Goal: Find specific page/section: Find specific page/section

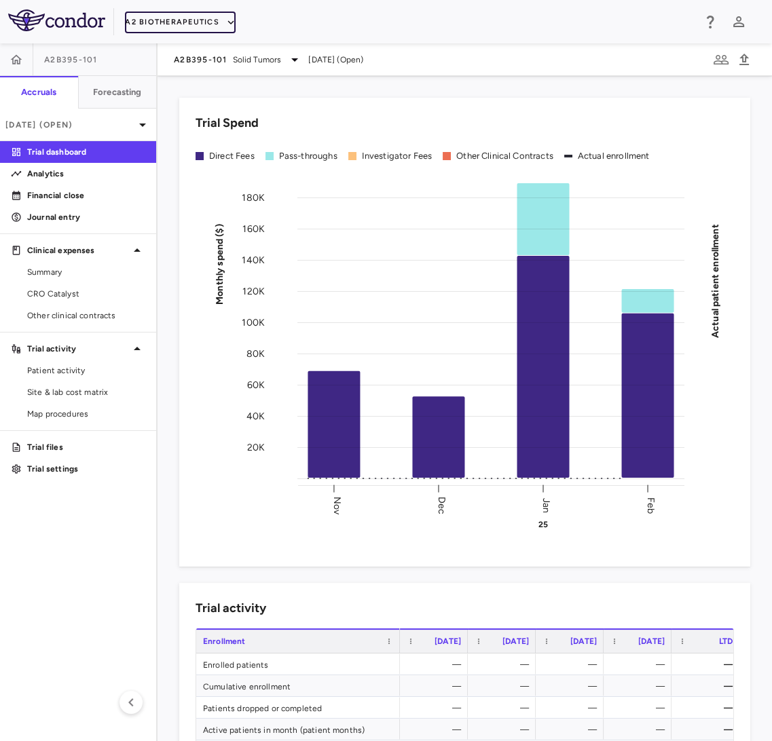
click at [158, 23] on button "A2 Biotherapeutics" at bounding box center [180, 23] width 111 height 22
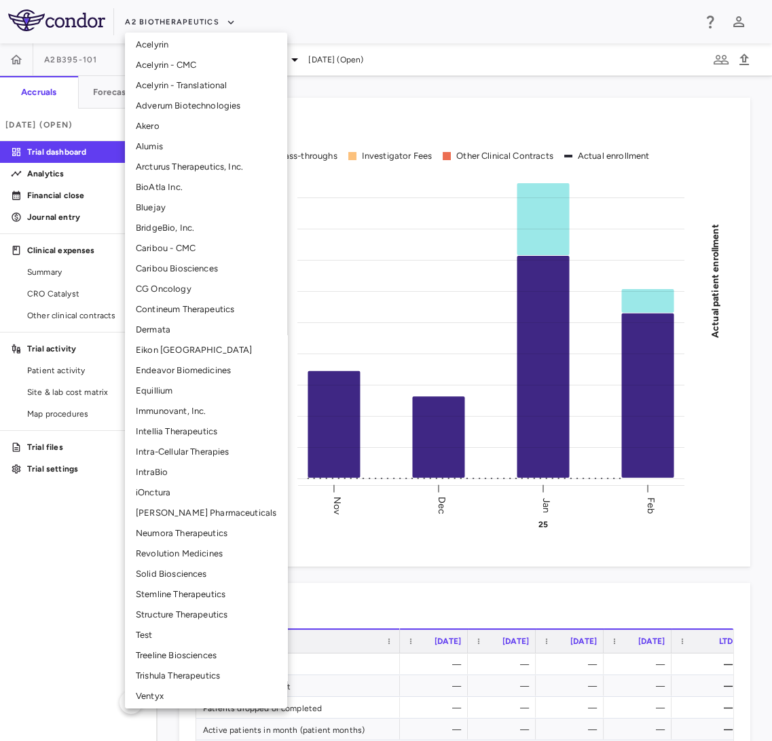
scroll to position [67, 0]
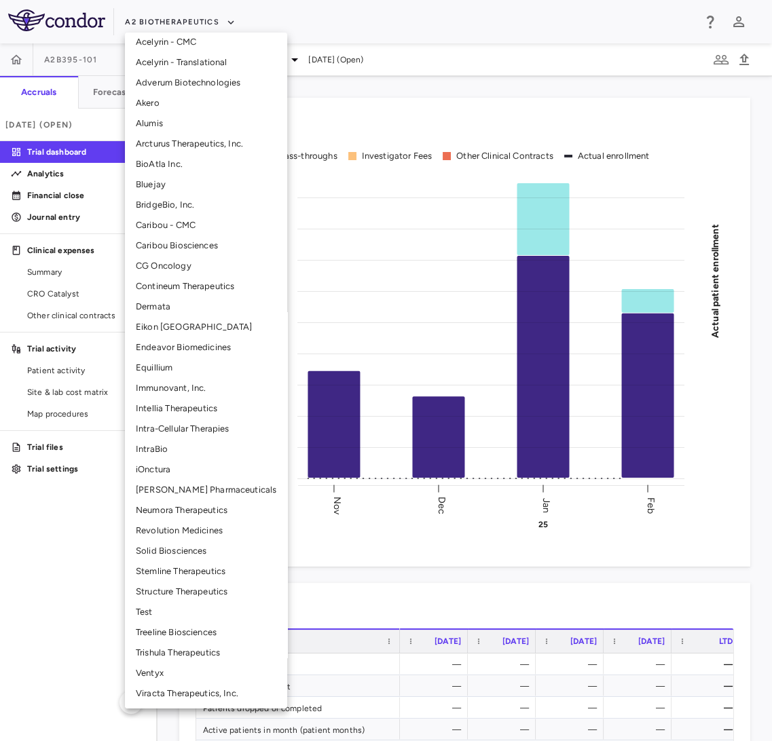
click at [210, 556] on li "Solid Biosciences" at bounding box center [206, 551] width 162 height 20
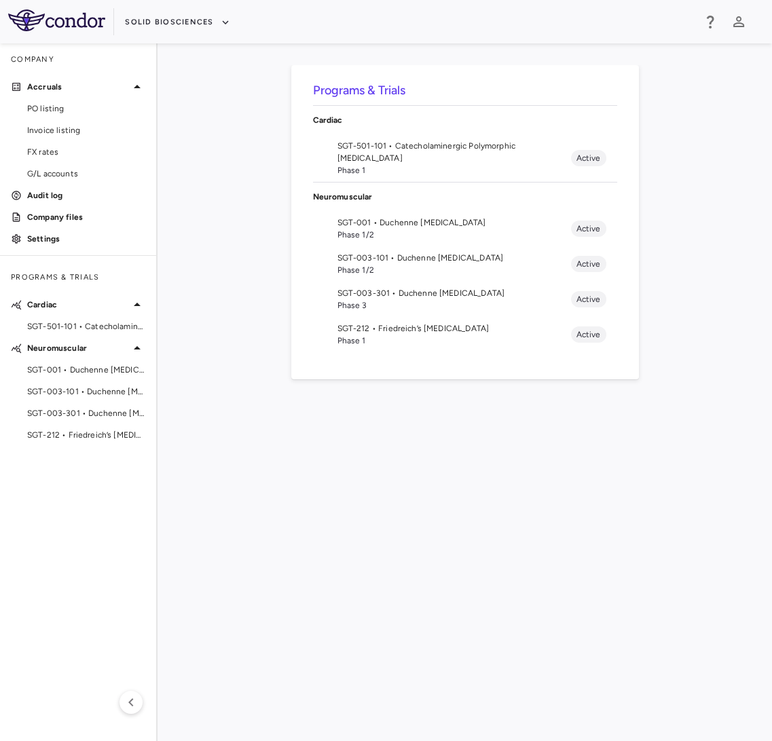
click at [401, 270] on span "Phase 1/2" at bounding box center [454, 270] width 234 height 12
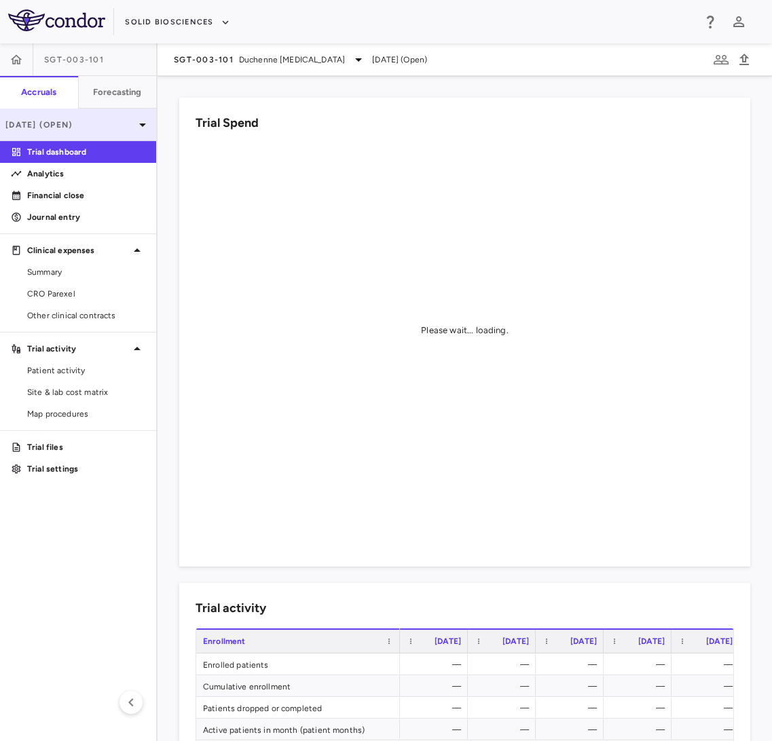
click at [90, 117] on div "[DATE] (Open)" at bounding box center [78, 125] width 156 height 33
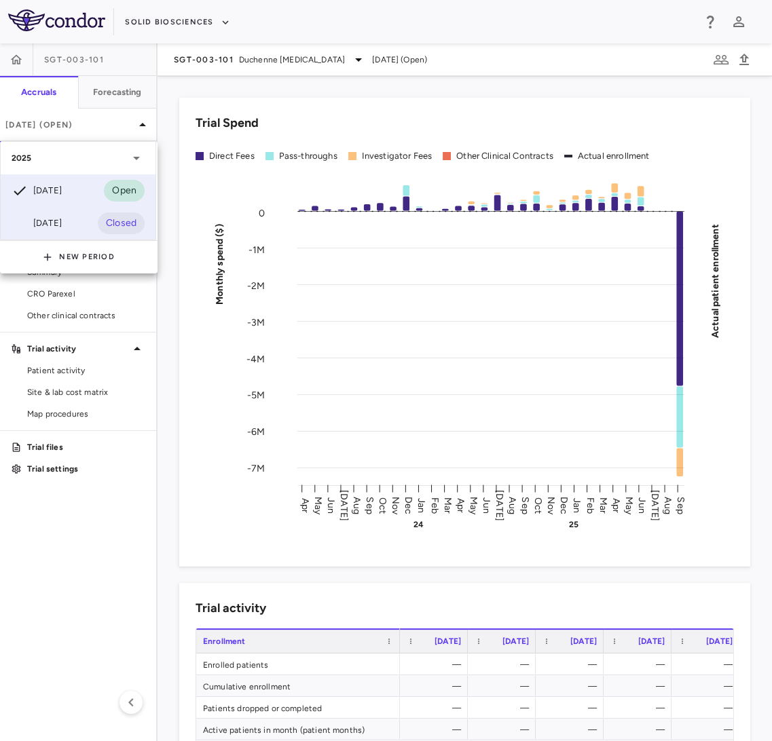
click at [81, 208] on div "[DATE] Closed" at bounding box center [78, 223] width 155 height 33
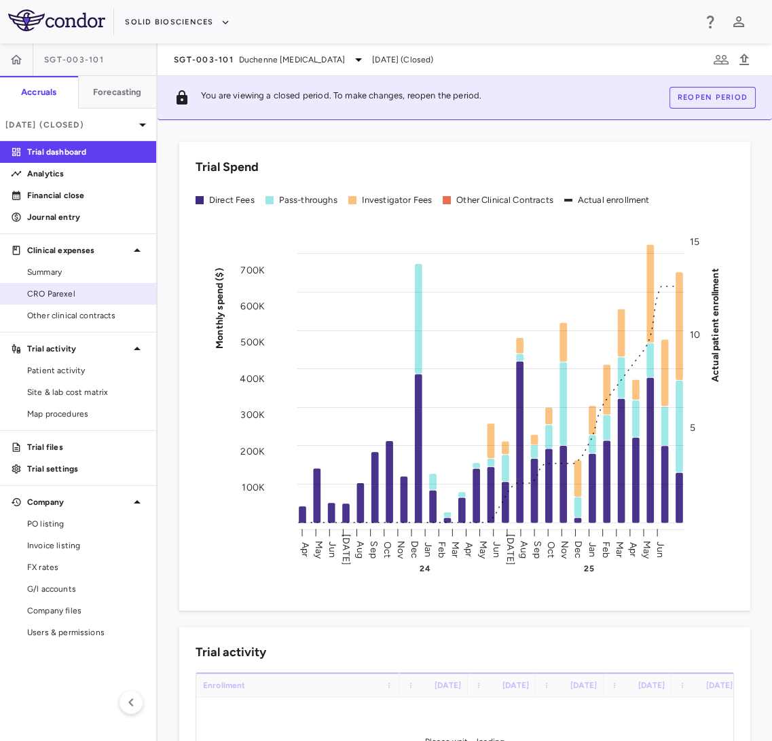
click at [73, 292] on span "CRO Parexel" at bounding box center [86, 294] width 118 height 12
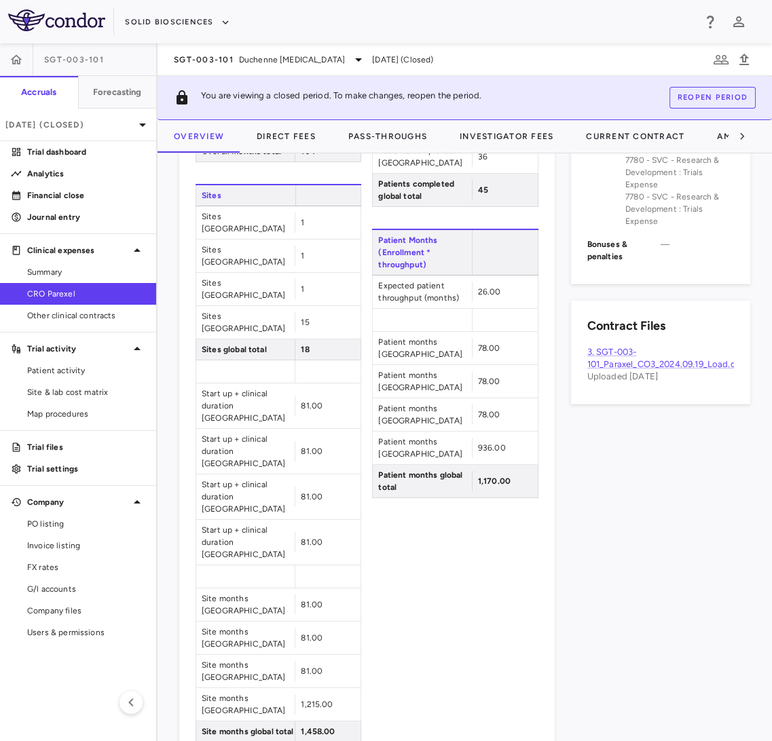
scroll to position [754, 0]
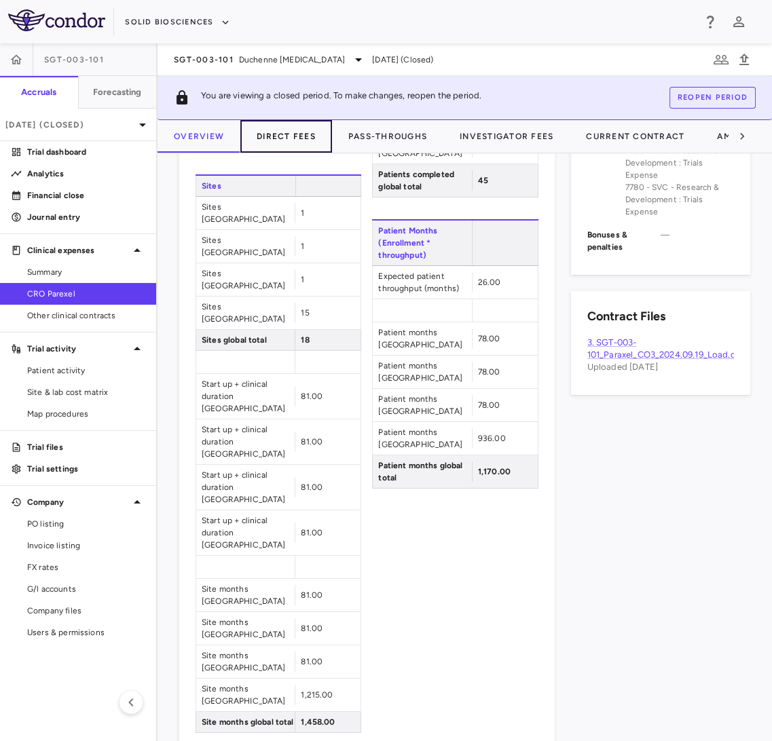
click at [293, 130] on button "Direct Fees" at bounding box center [286, 136] width 92 height 33
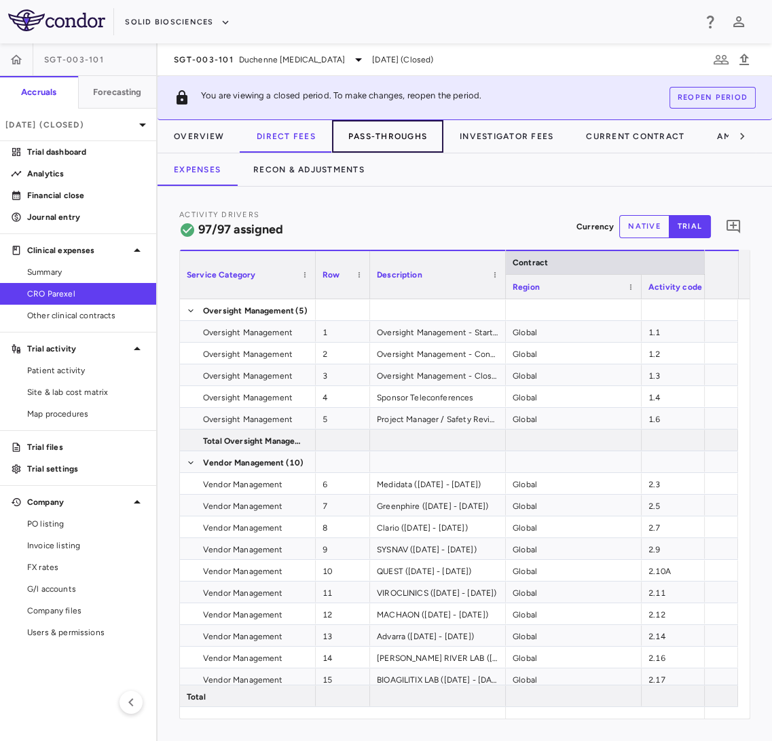
click at [393, 133] on button "Pass-Throughs" at bounding box center [387, 136] width 111 height 33
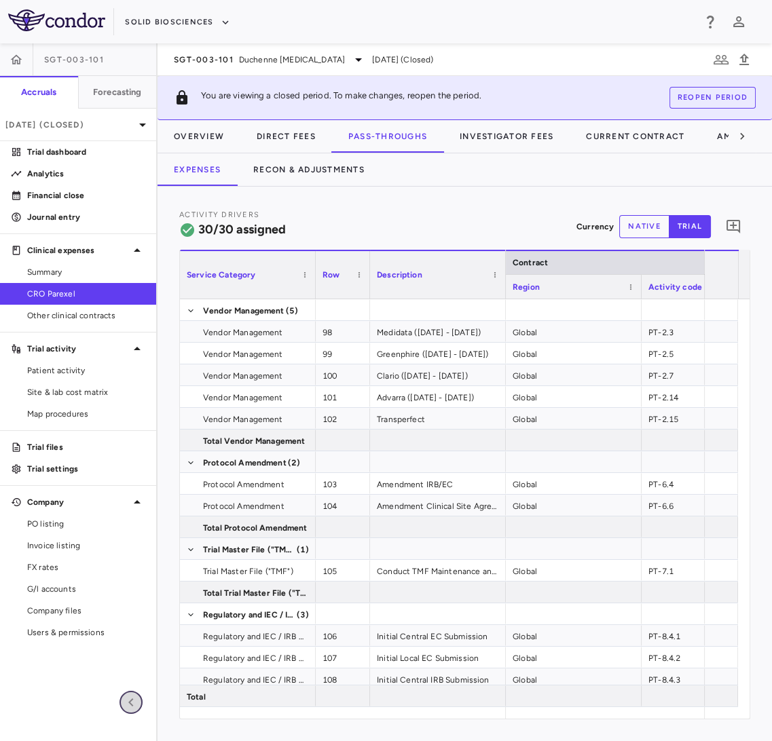
click at [125, 705] on icon "button" at bounding box center [131, 703] width 16 height 16
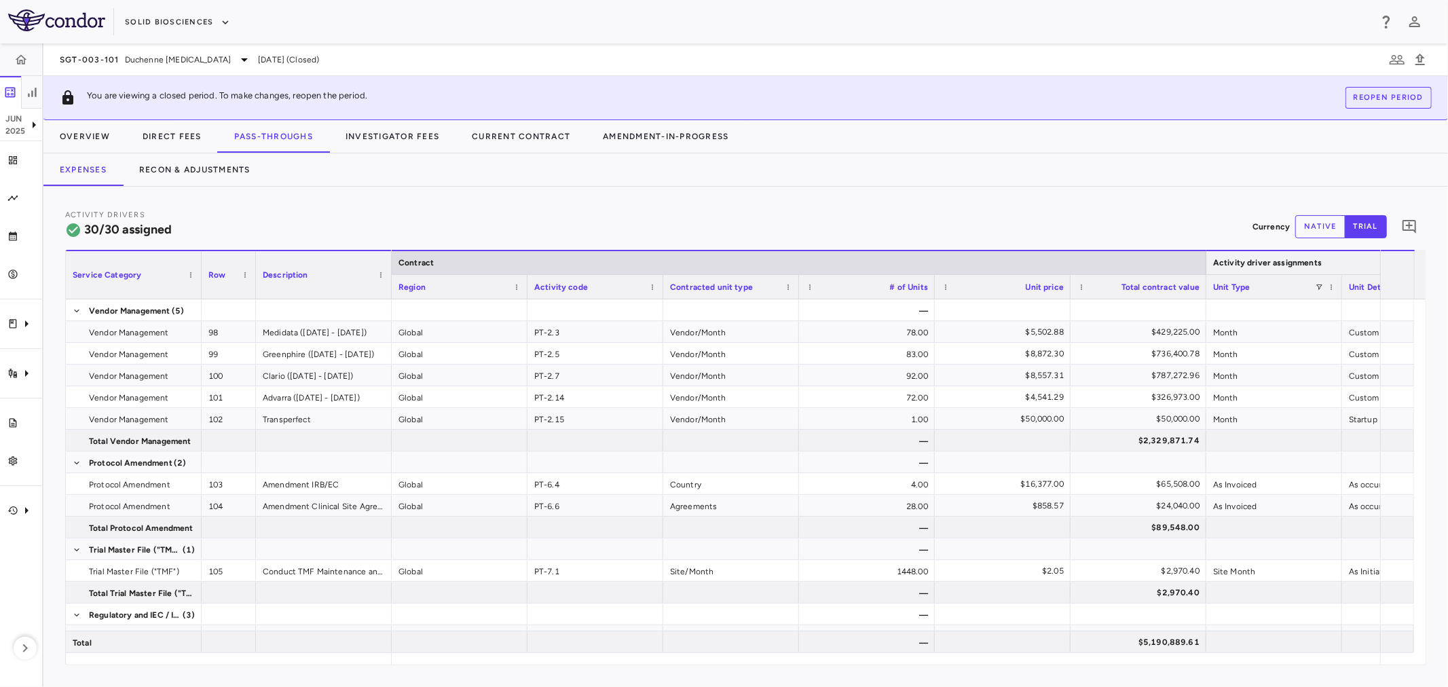
click at [771, 255] on div at bounding box center [1205, 262] width 5 height 23
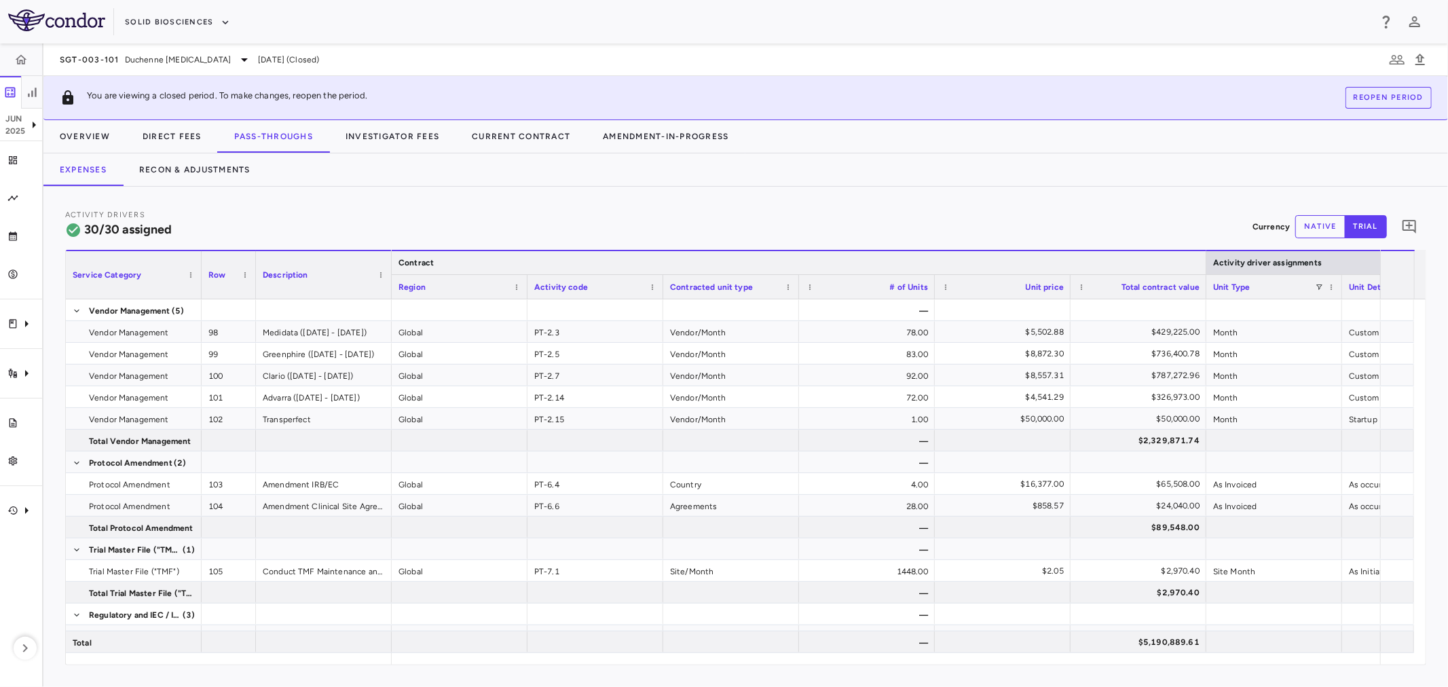
click at [771, 263] on div at bounding box center [1205, 262] width 5 height 23
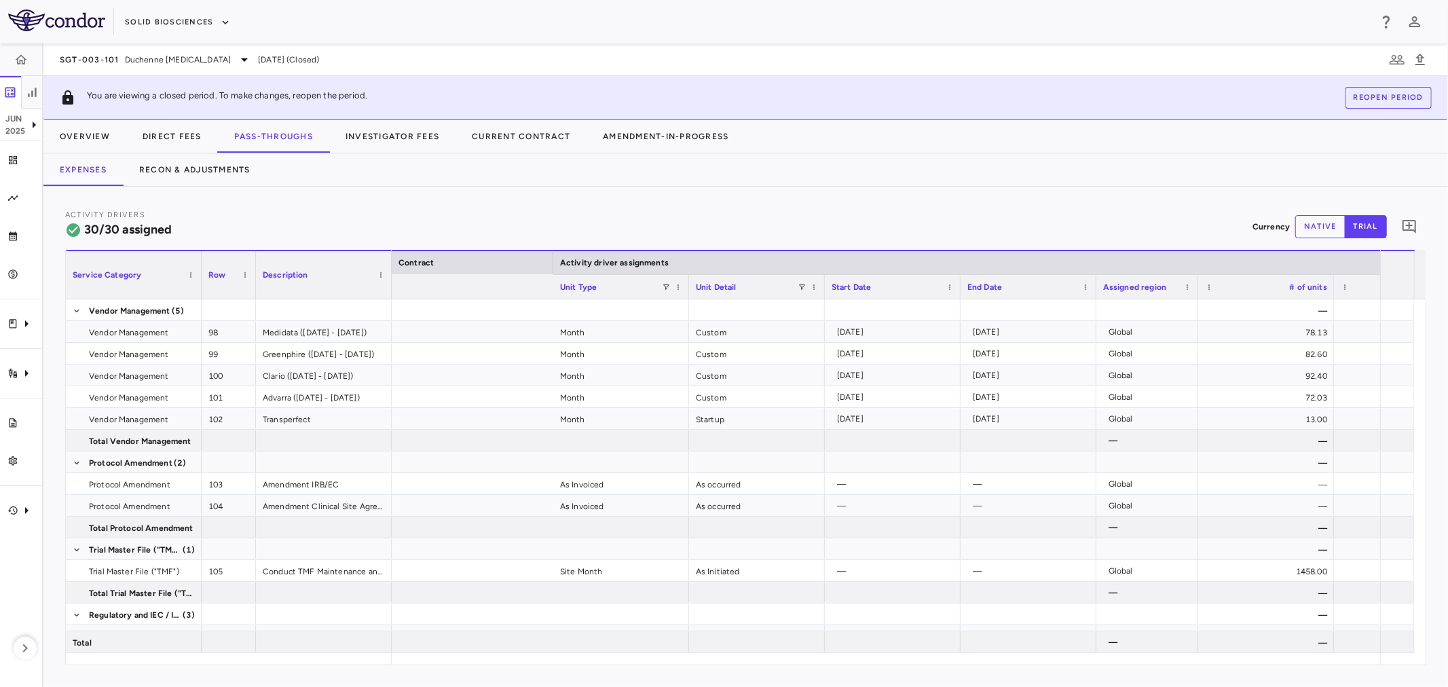
scroll to position [0, 1044]
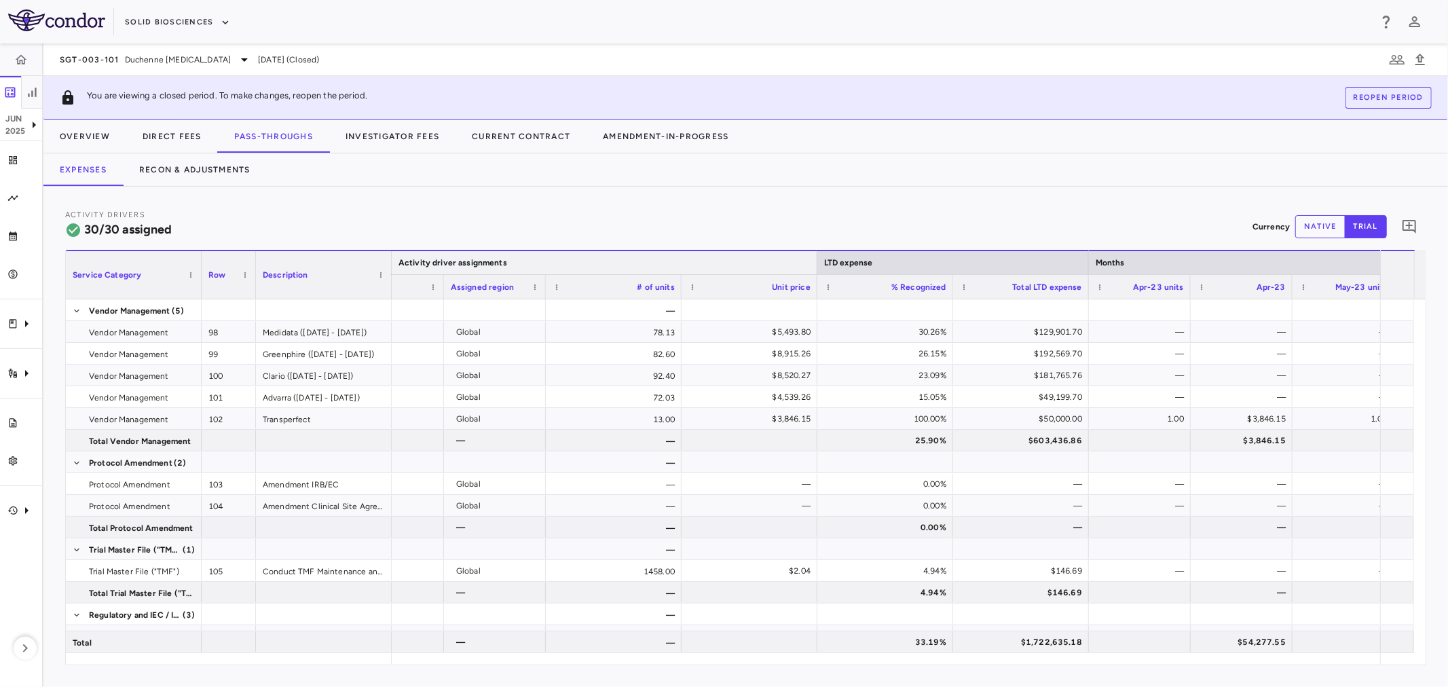
click at [771, 260] on div at bounding box center [816, 262] width 5 height 23
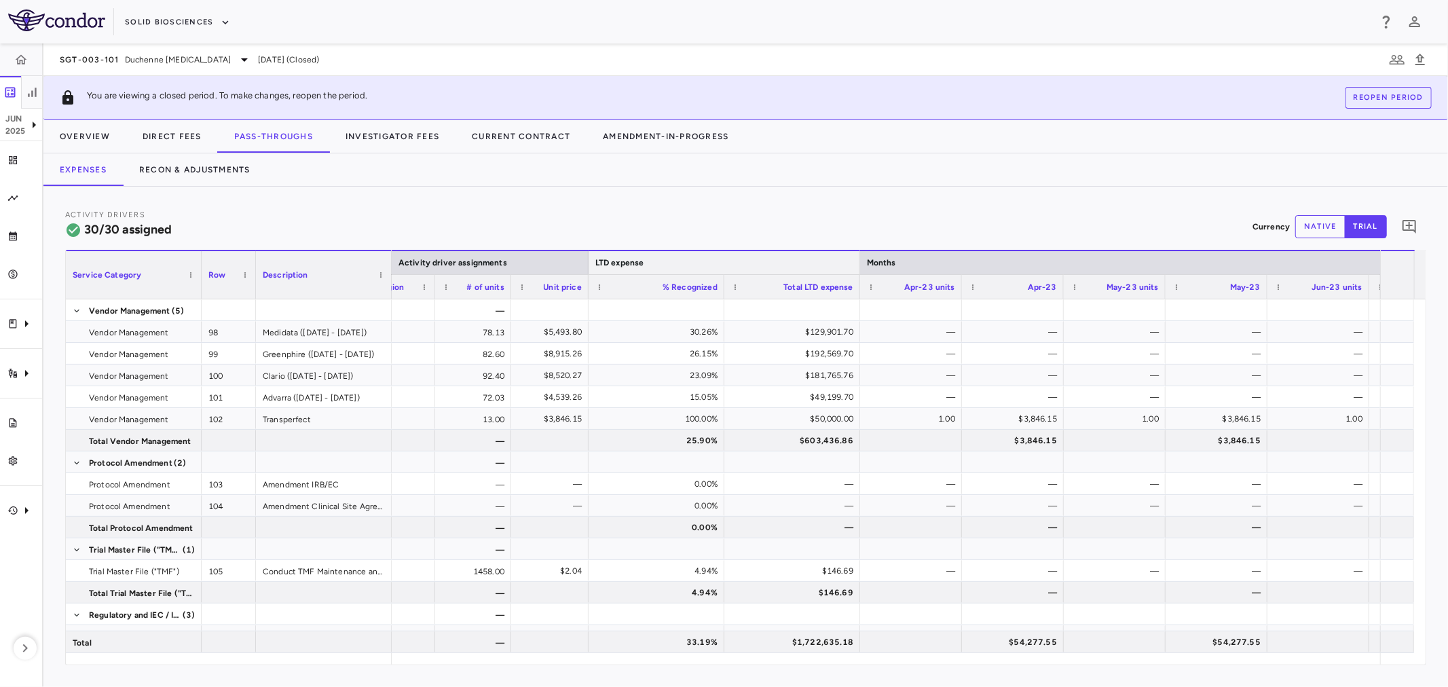
click at [771, 266] on div at bounding box center [859, 262] width 5 height 23
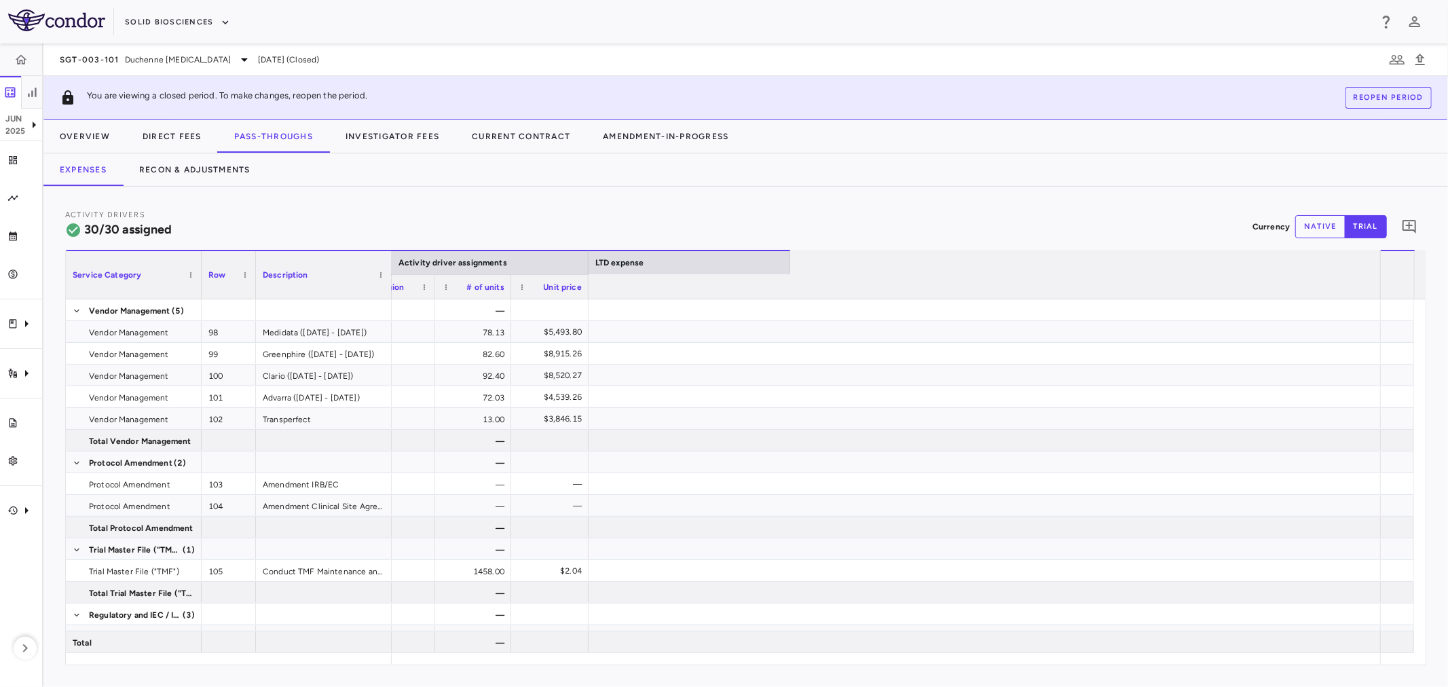
scroll to position [0, 0]
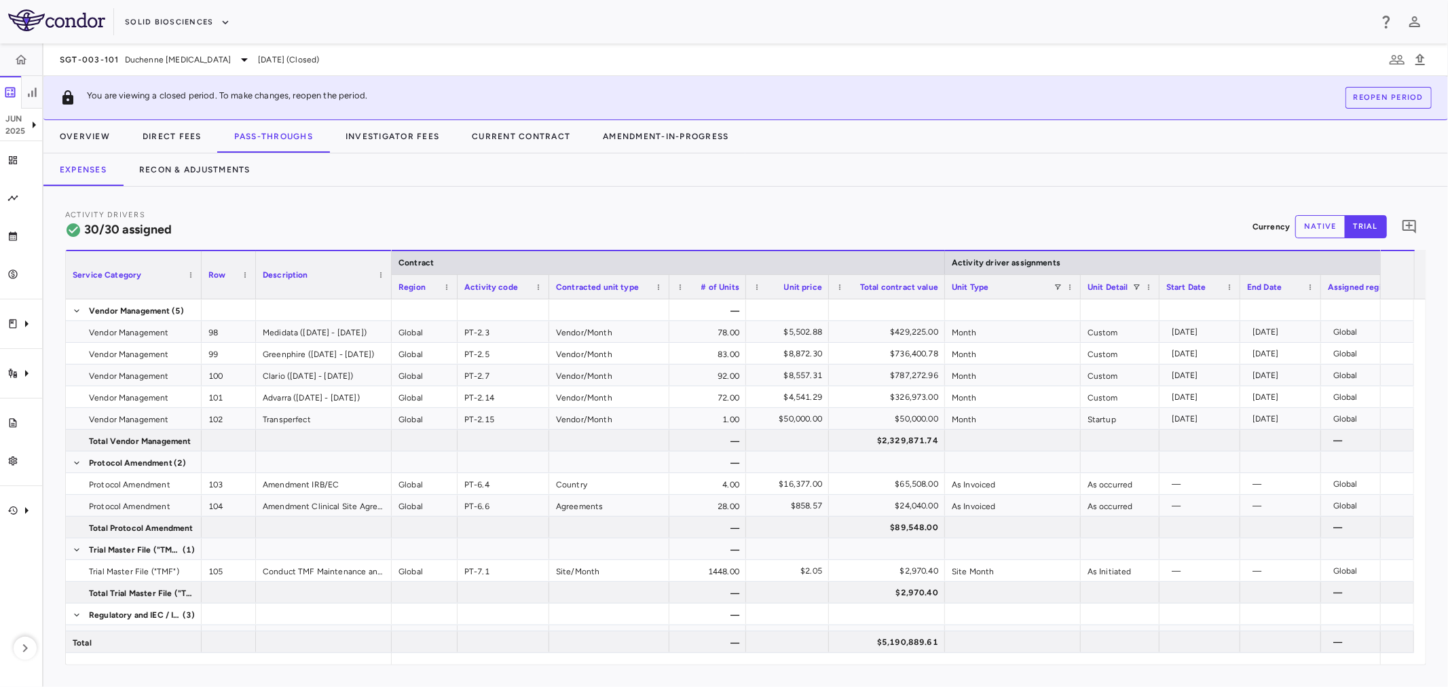
drag, startPoint x: 1216, startPoint y: 285, endPoint x: 1158, endPoint y: 289, distance: 57.8
click at [771, 289] on div at bounding box center [1158, 287] width 5 height 24
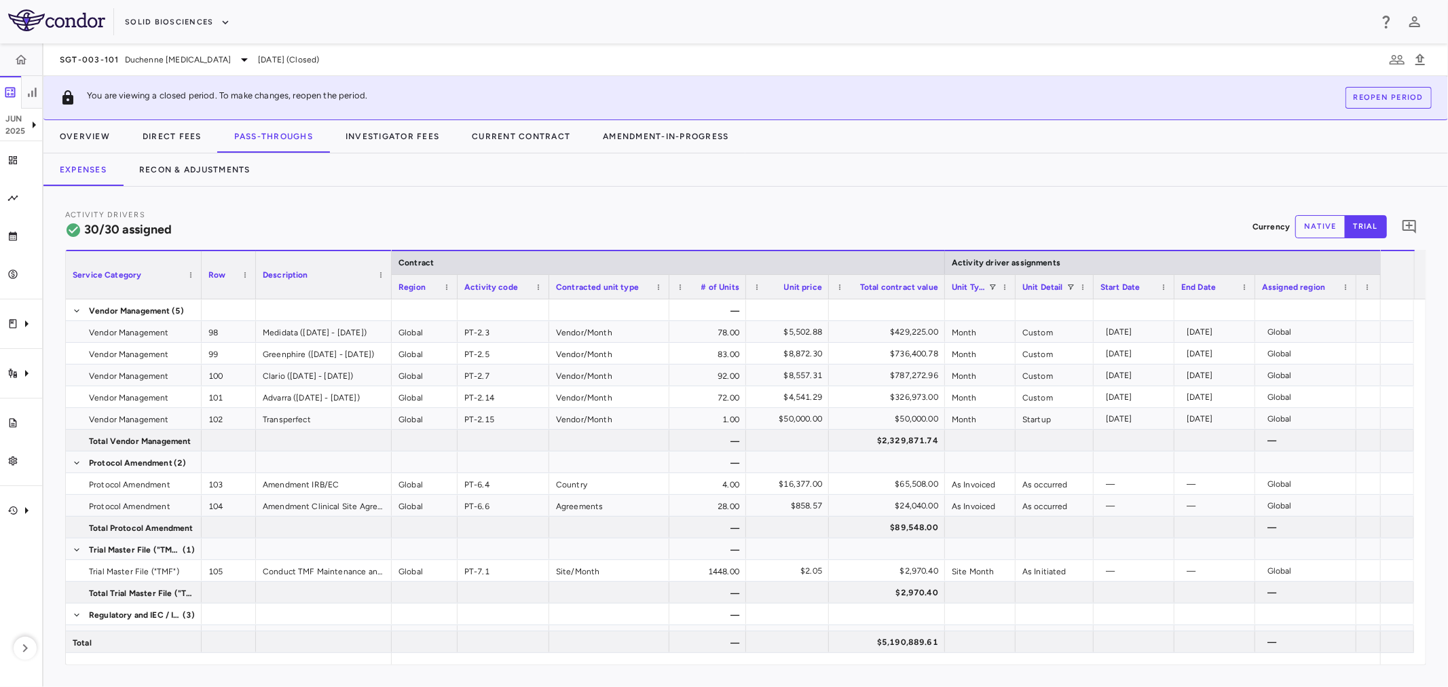
drag, startPoint x: 1078, startPoint y: 282, endPoint x: 1013, endPoint y: 287, distance: 65.4
click at [771, 287] on div at bounding box center [1014, 287] width 5 height 24
click at [392, 292] on div "Region" at bounding box center [425, 286] width 66 height 24
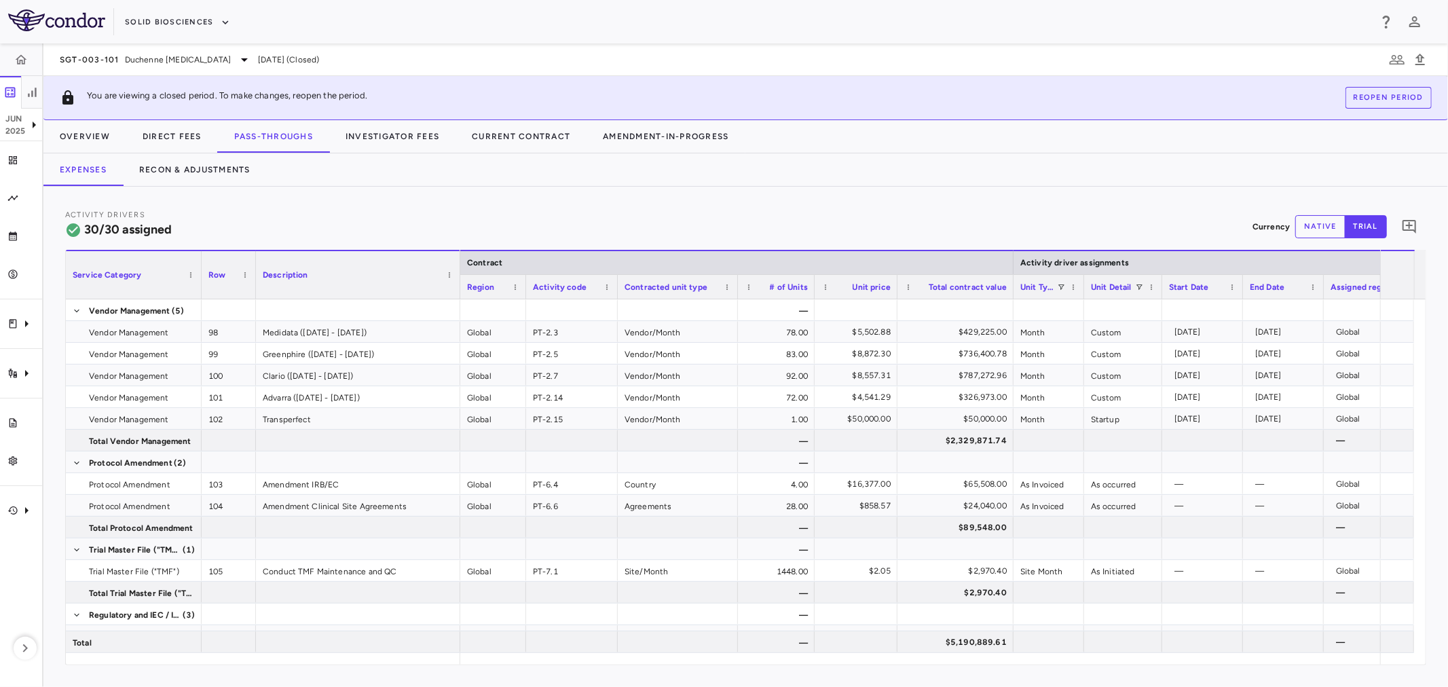
drag, startPoint x: 388, startPoint y: 289, endPoint x: 457, endPoint y: 293, distance: 68.7
click at [457, 293] on div at bounding box center [459, 275] width 5 height 48
click at [771, 309] on div at bounding box center [1283, 309] width 81 height 21
click at [771, 310] on div at bounding box center [1202, 310] width 67 height 20
drag, startPoint x: 573, startPoint y: 653, endPoint x: 598, endPoint y: 653, distance: 24.4
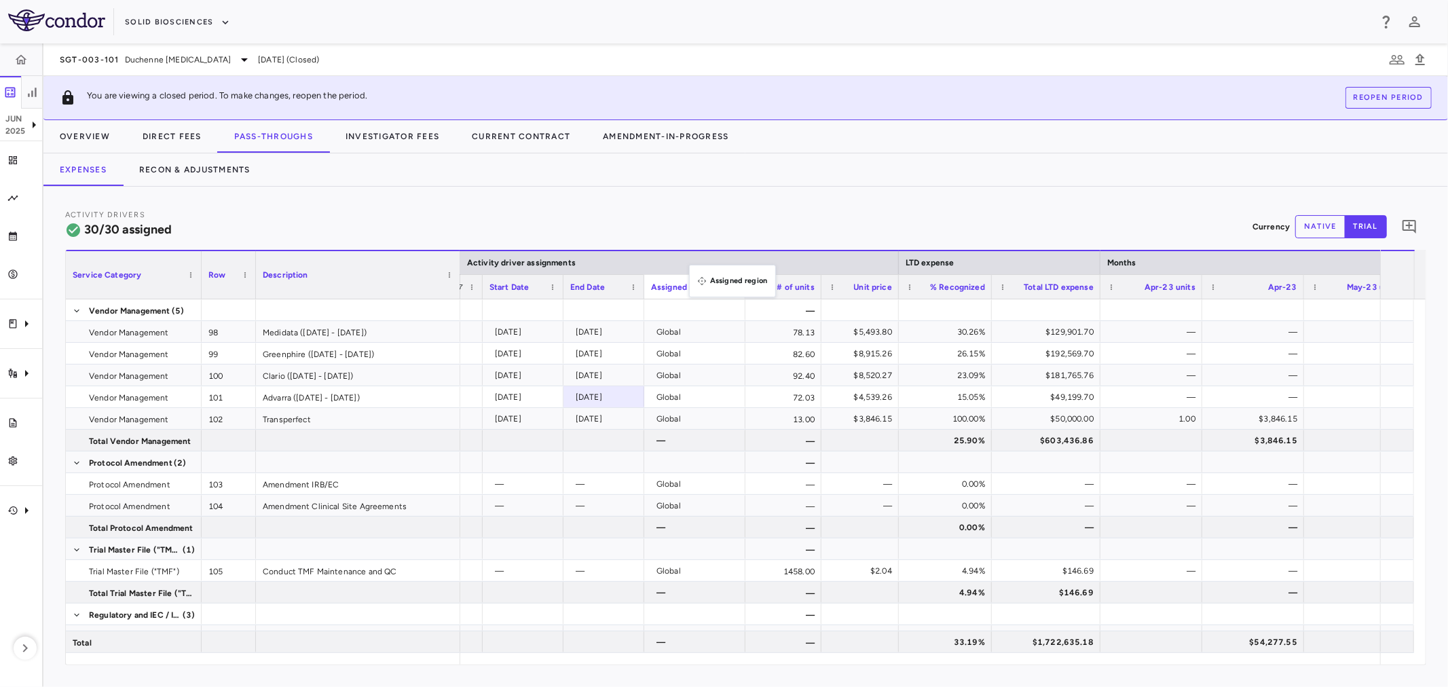
drag, startPoint x: 697, startPoint y: 287, endPoint x: 702, endPoint y: 239, distance: 48.5
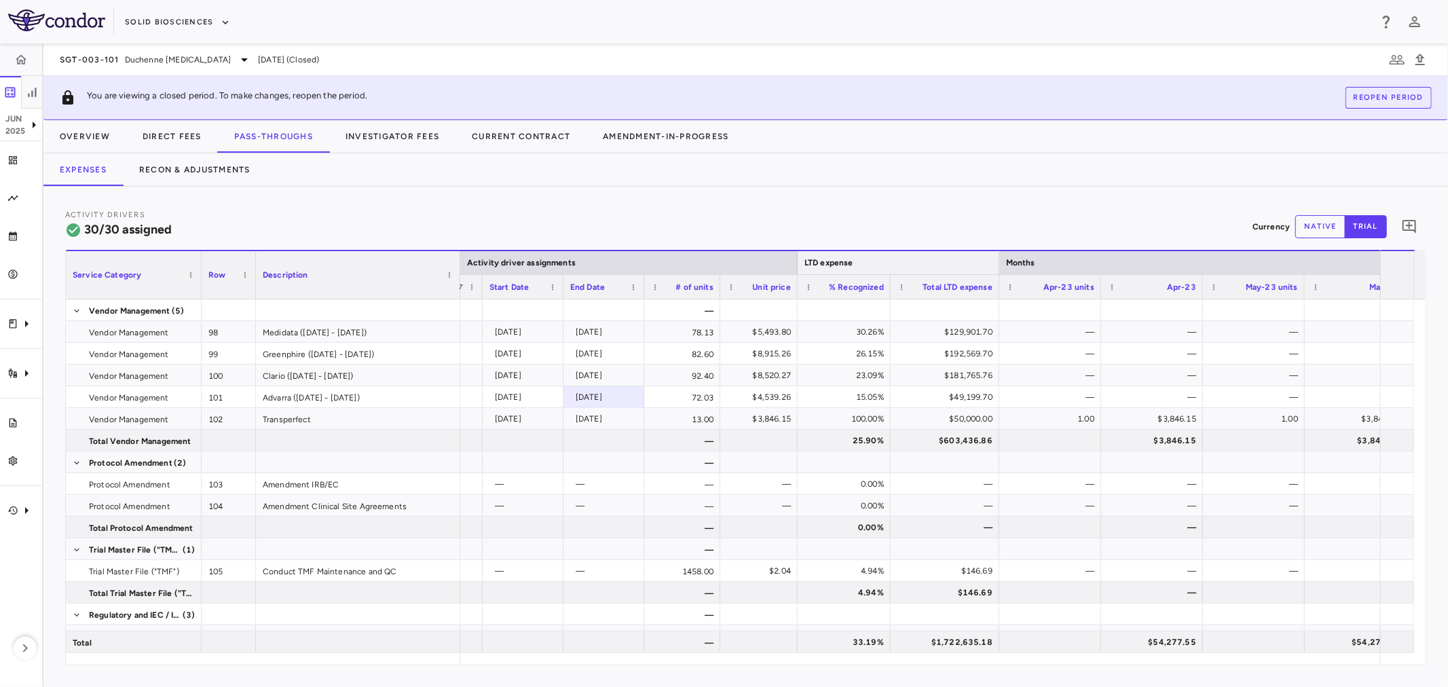
click at [771, 263] on div at bounding box center [998, 262] width 5 height 23
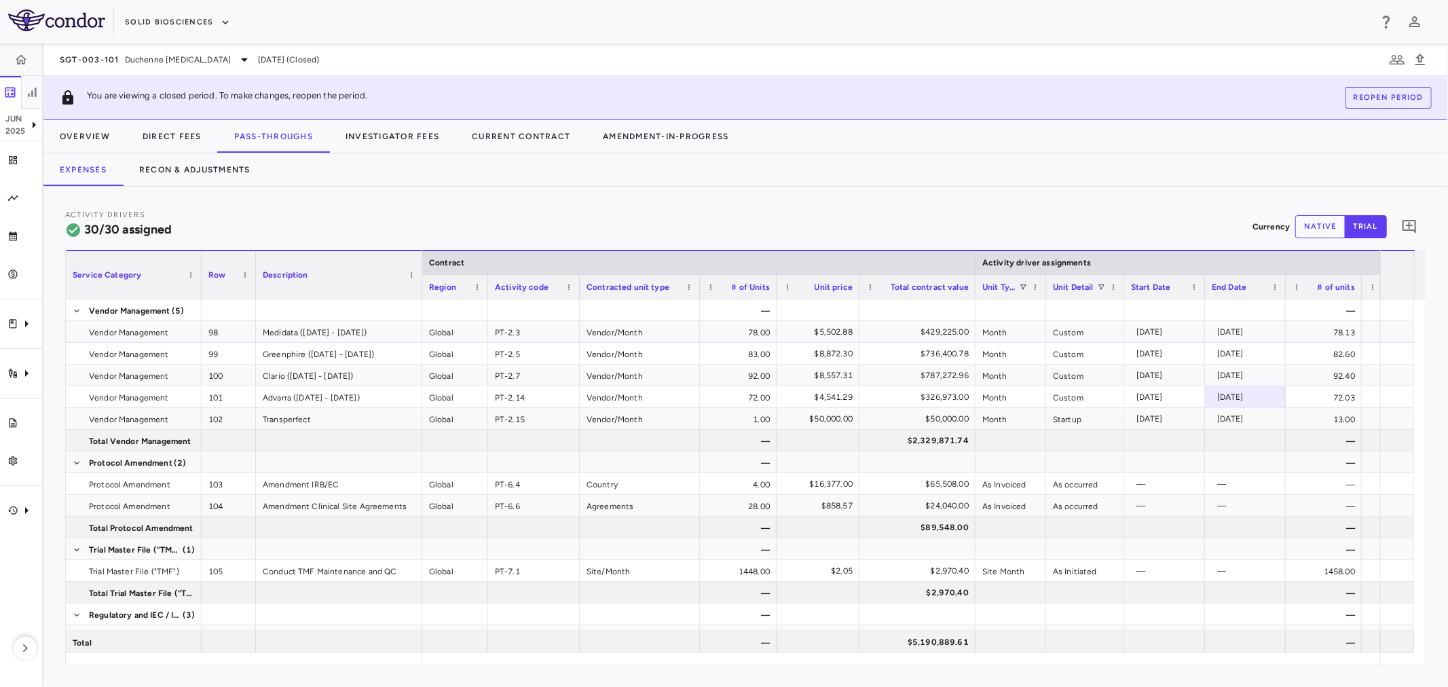
drag, startPoint x: 457, startPoint y: 268, endPoint x: 418, endPoint y: 274, distance: 40.0
click at [419, 272] on div at bounding box center [421, 275] width 5 height 48
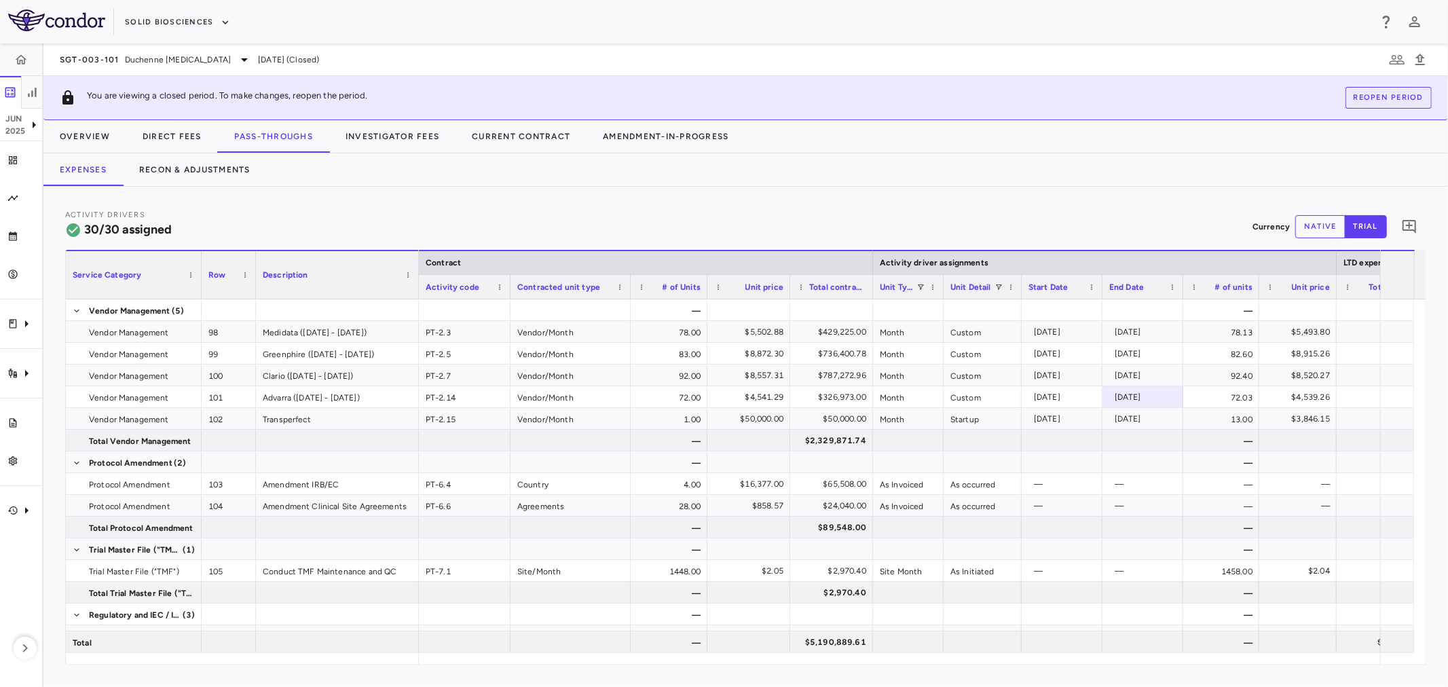
drag, startPoint x: 904, startPoint y: 288, endPoint x: 871, endPoint y: 293, distance: 33.6
click at [771, 293] on div at bounding box center [872, 287] width 5 height 24
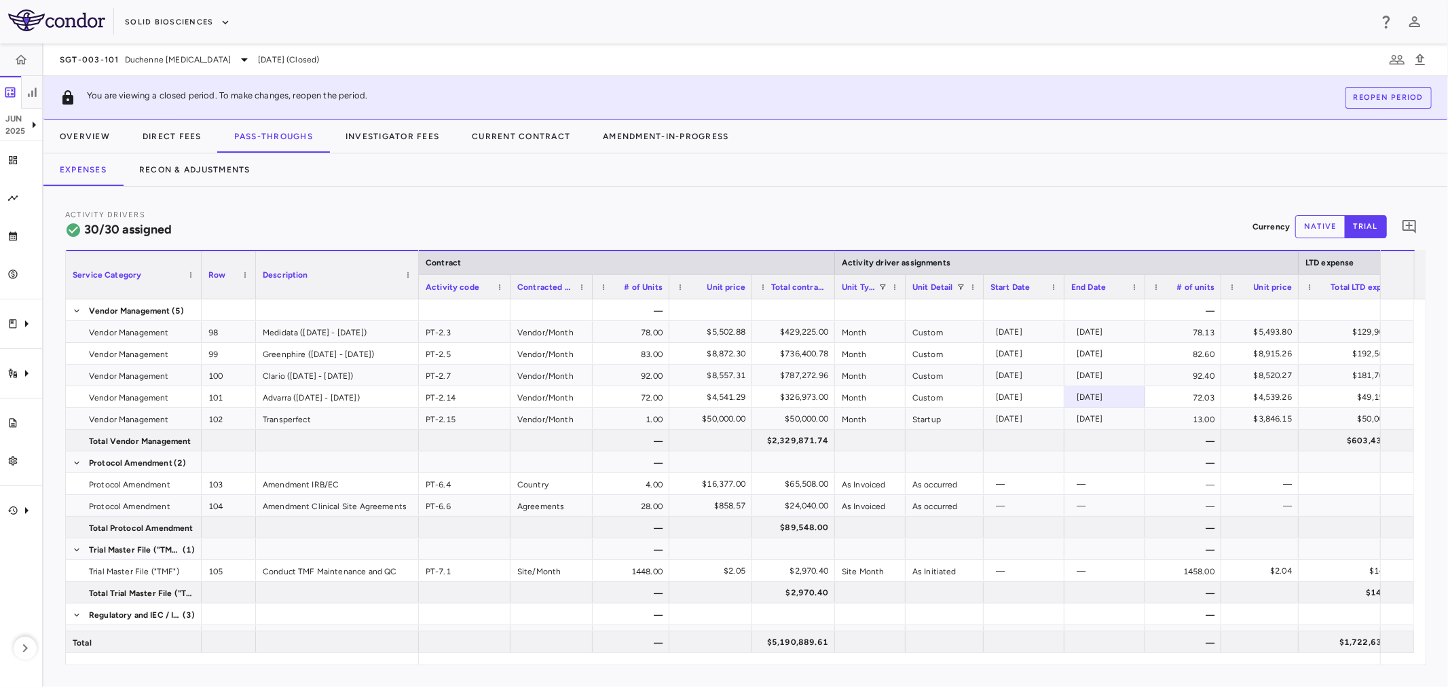
drag, startPoint x: 629, startPoint y: 293, endPoint x: 588, endPoint y: 301, distance: 41.7
click at [588, 301] on div "Service Category Row Description Contract Activity driver assignments 98" at bounding box center [746, 457] width 1360 height 415
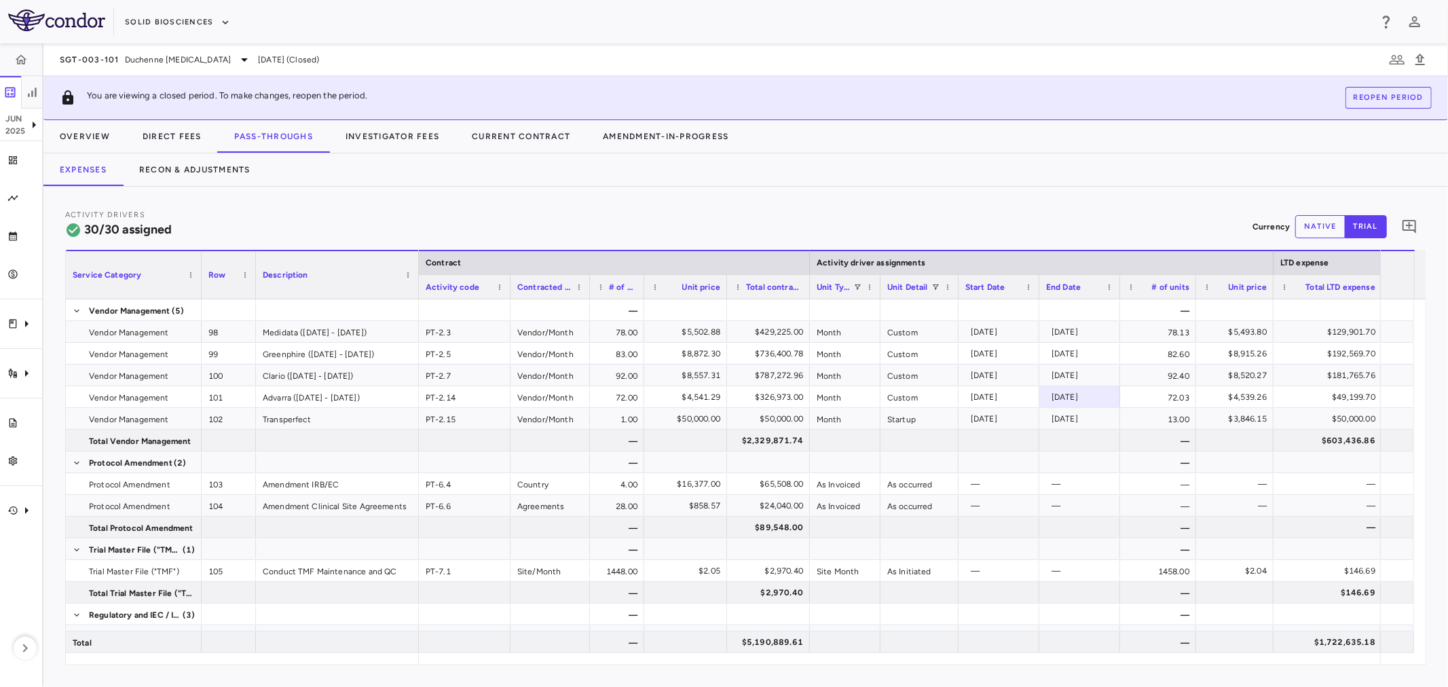
drag, startPoint x: 663, startPoint y: 291, endPoint x: 641, endPoint y: 290, distance: 22.4
click at [641, 290] on div at bounding box center [643, 287] width 5 height 24
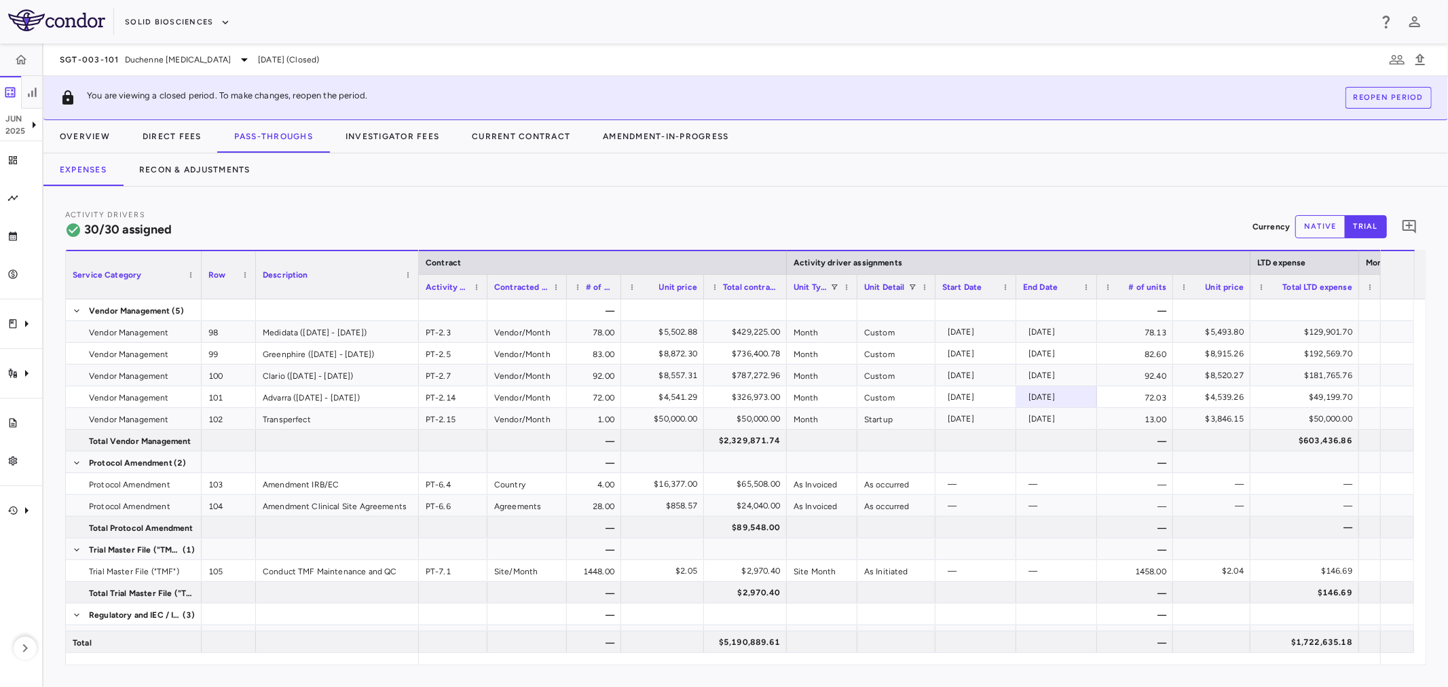
drag, startPoint x: 510, startPoint y: 287, endPoint x: 485, endPoint y: 289, distance: 25.2
click at [485, 289] on div at bounding box center [486, 287] width 5 height 24
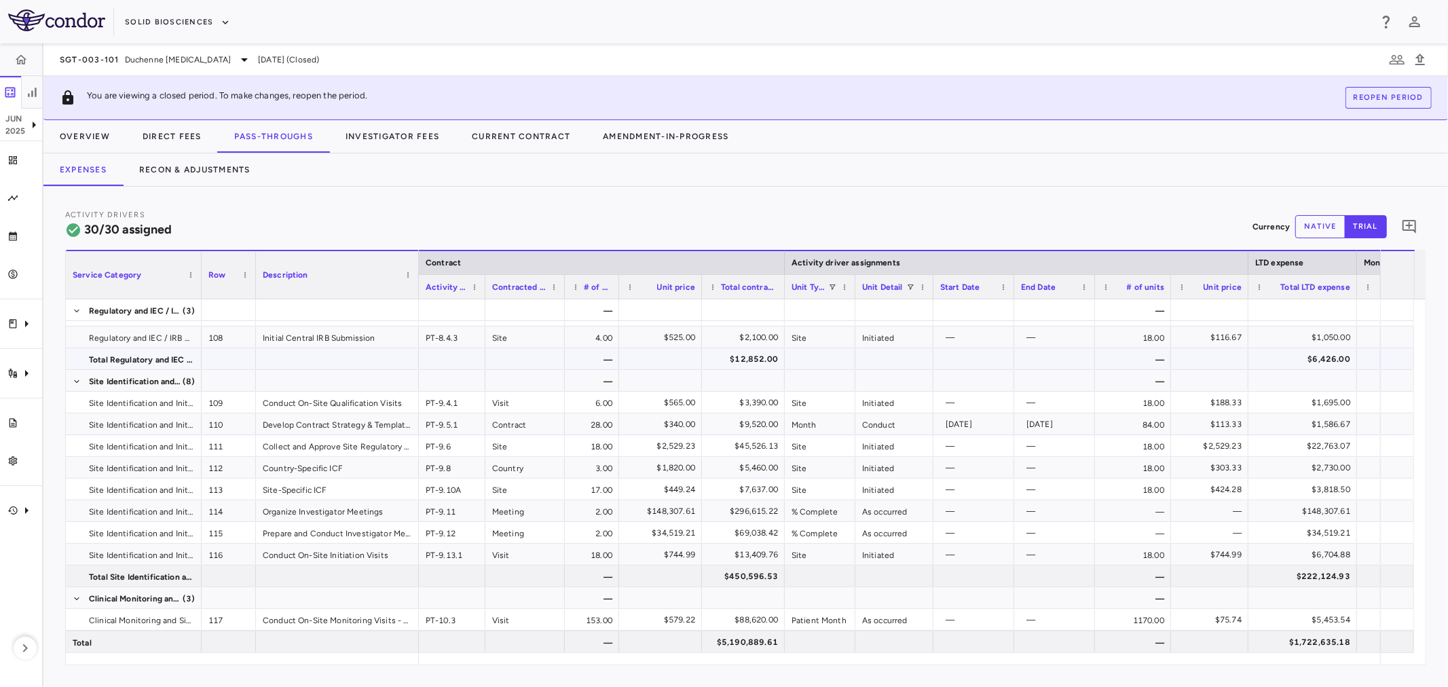
scroll to position [377, 0]
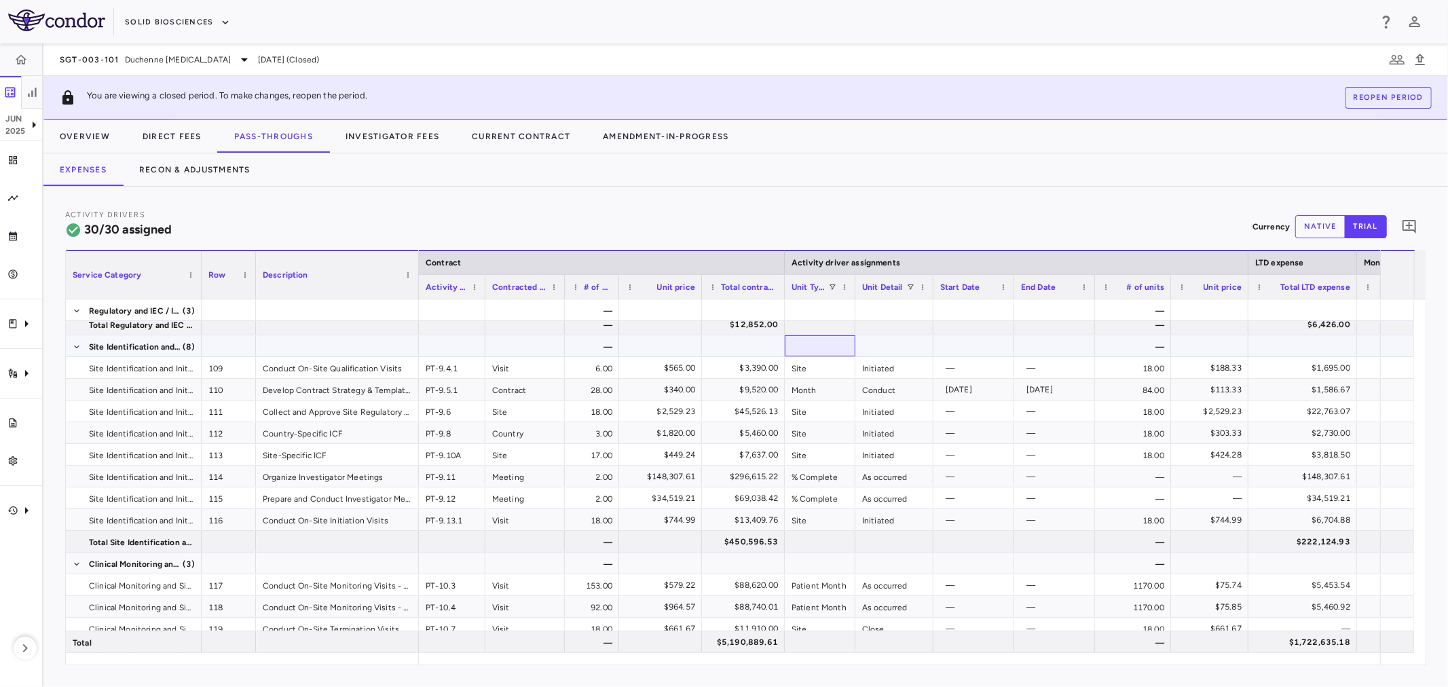
click at [771, 354] on div at bounding box center [820, 345] width 71 height 21
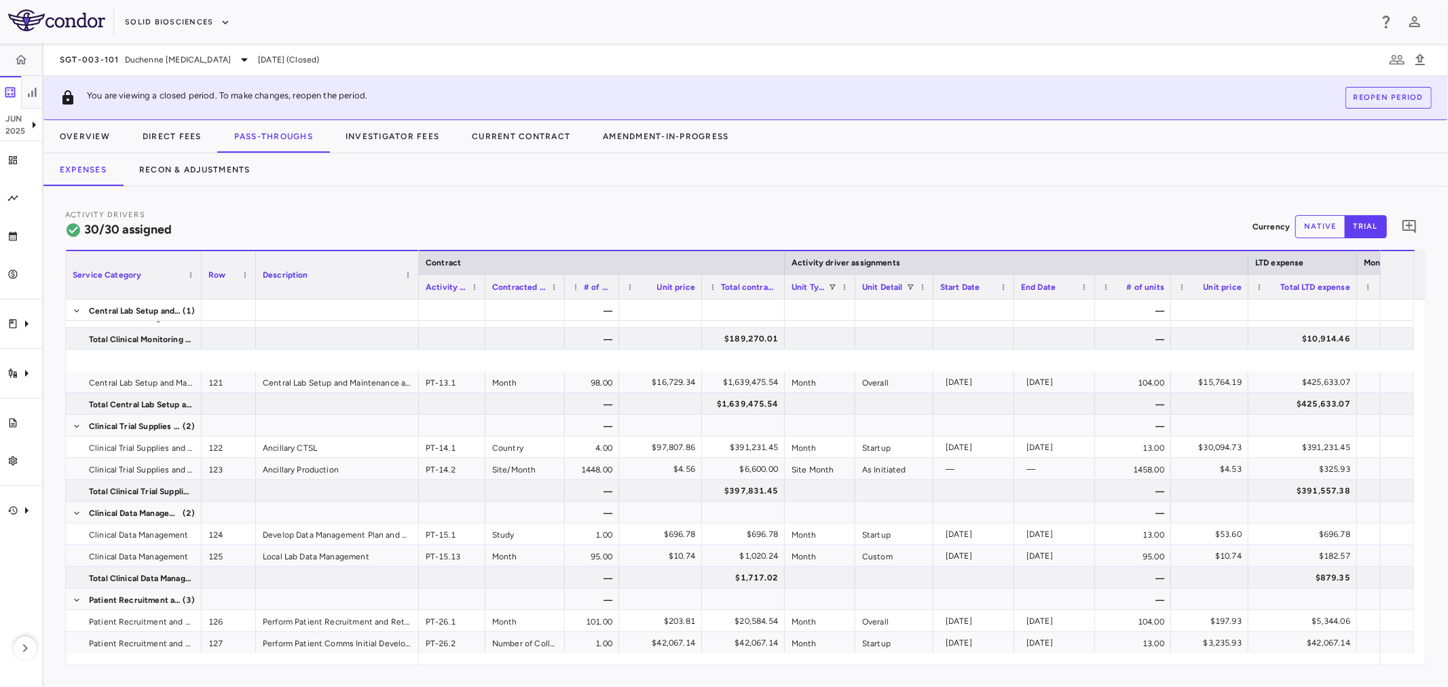
scroll to position [754, 0]
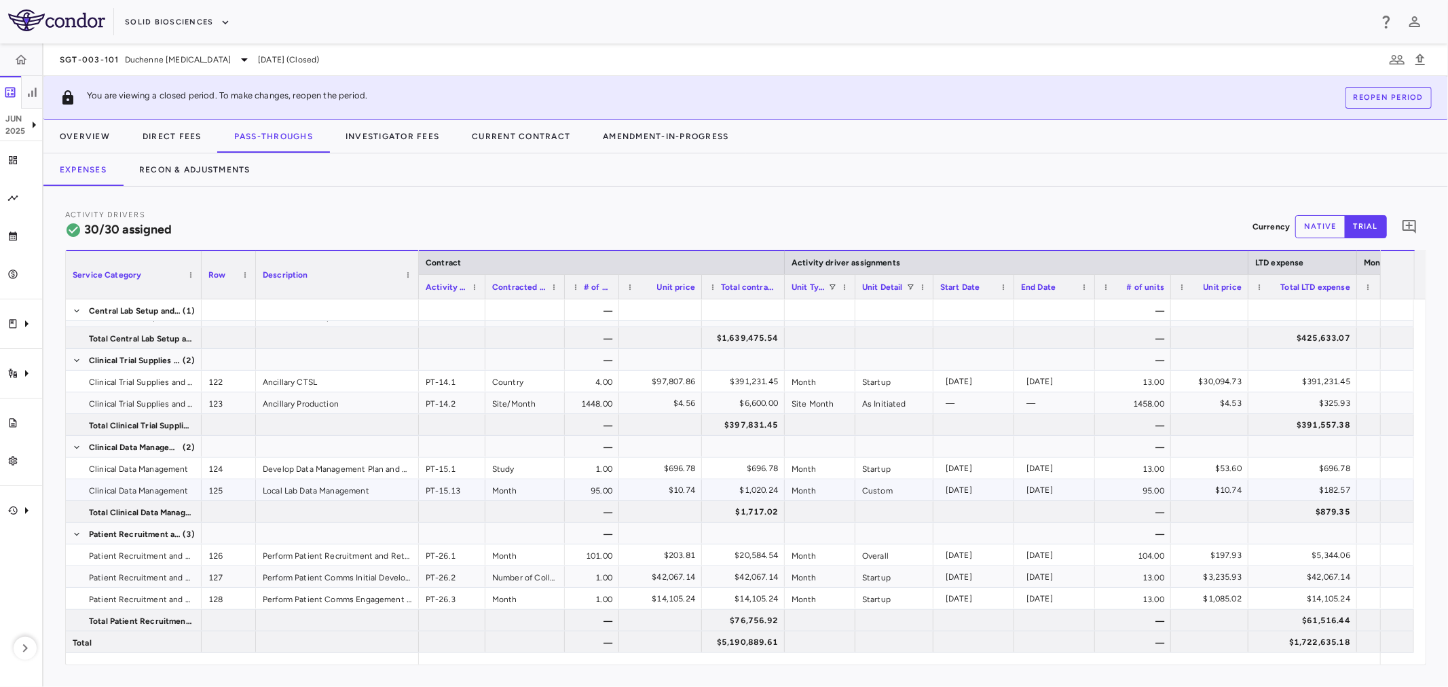
click at [771, 485] on div "Custom" at bounding box center [895, 489] width 78 height 21
click at [771, 486] on div "[DATE]" at bounding box center [977, 490] width 62 height 22
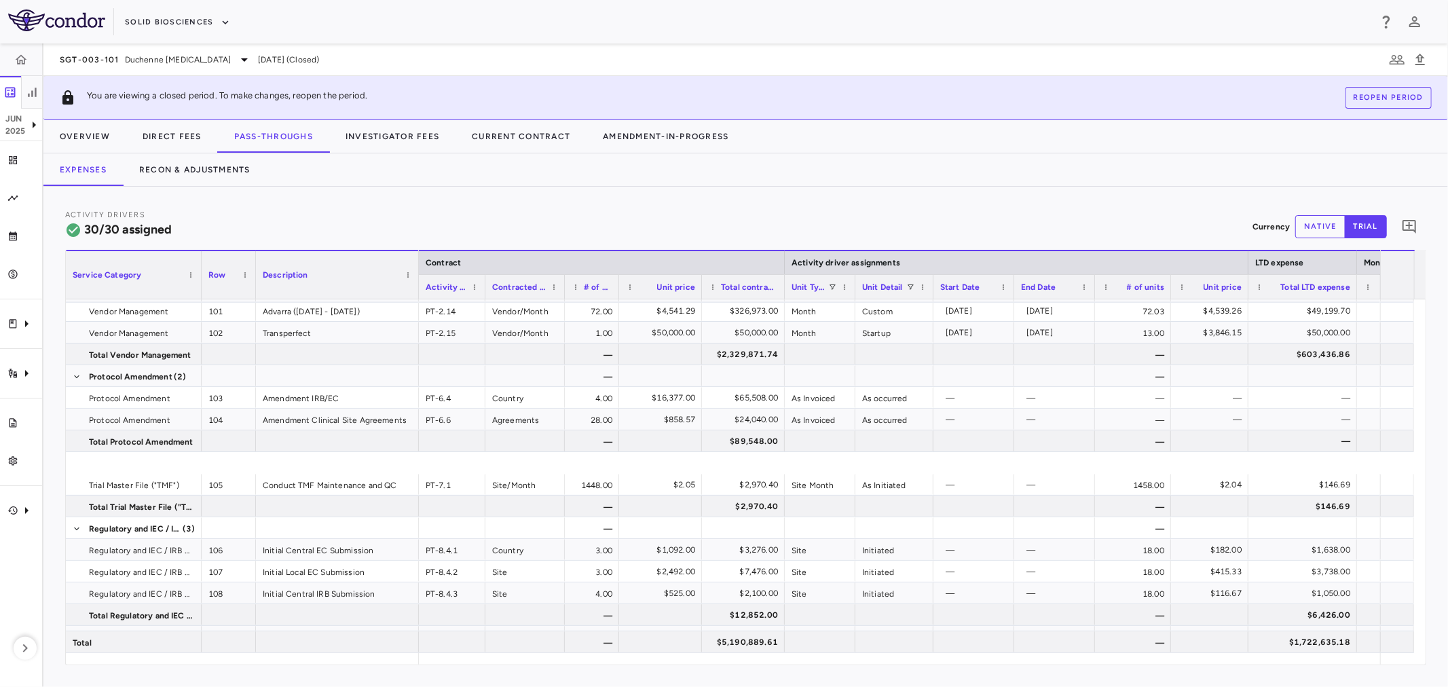
scroll to position [0, 0]
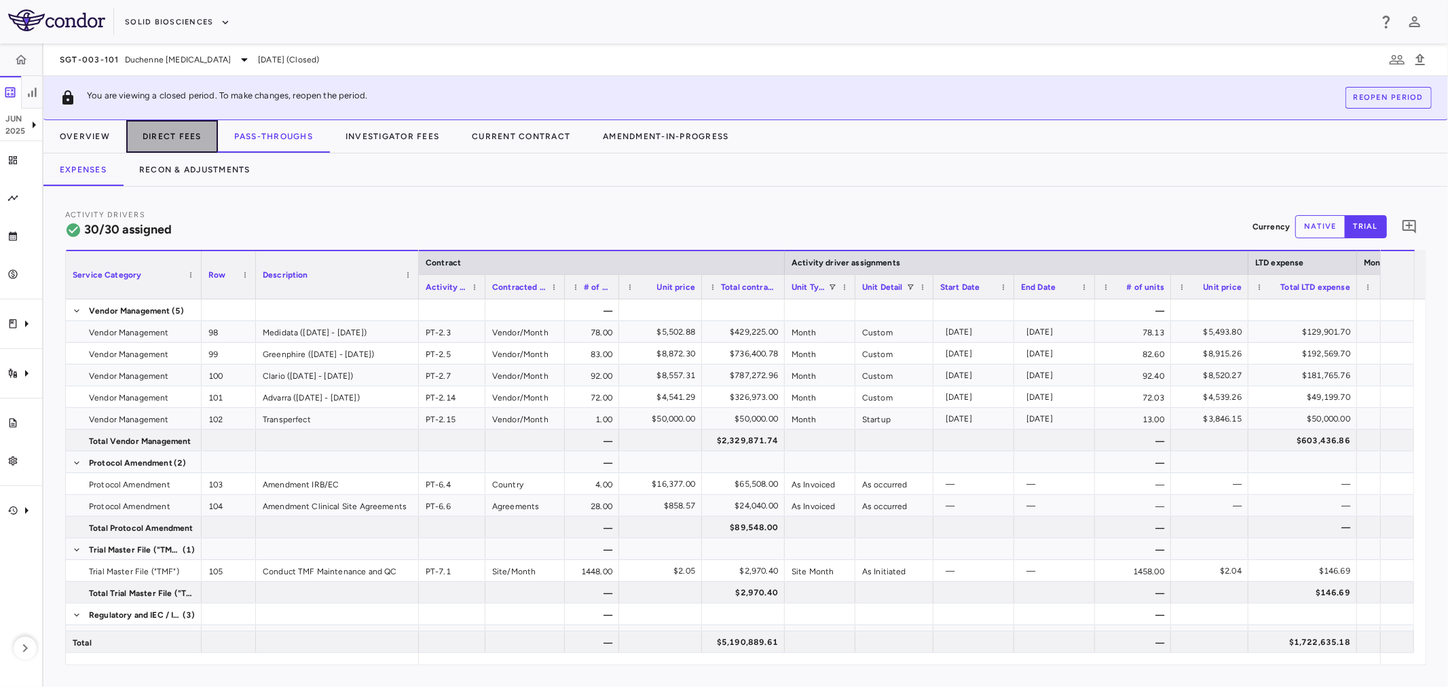
click at [177, 138] on button "Direct Fees" at bounding box center [172, 136] width 92 height 33
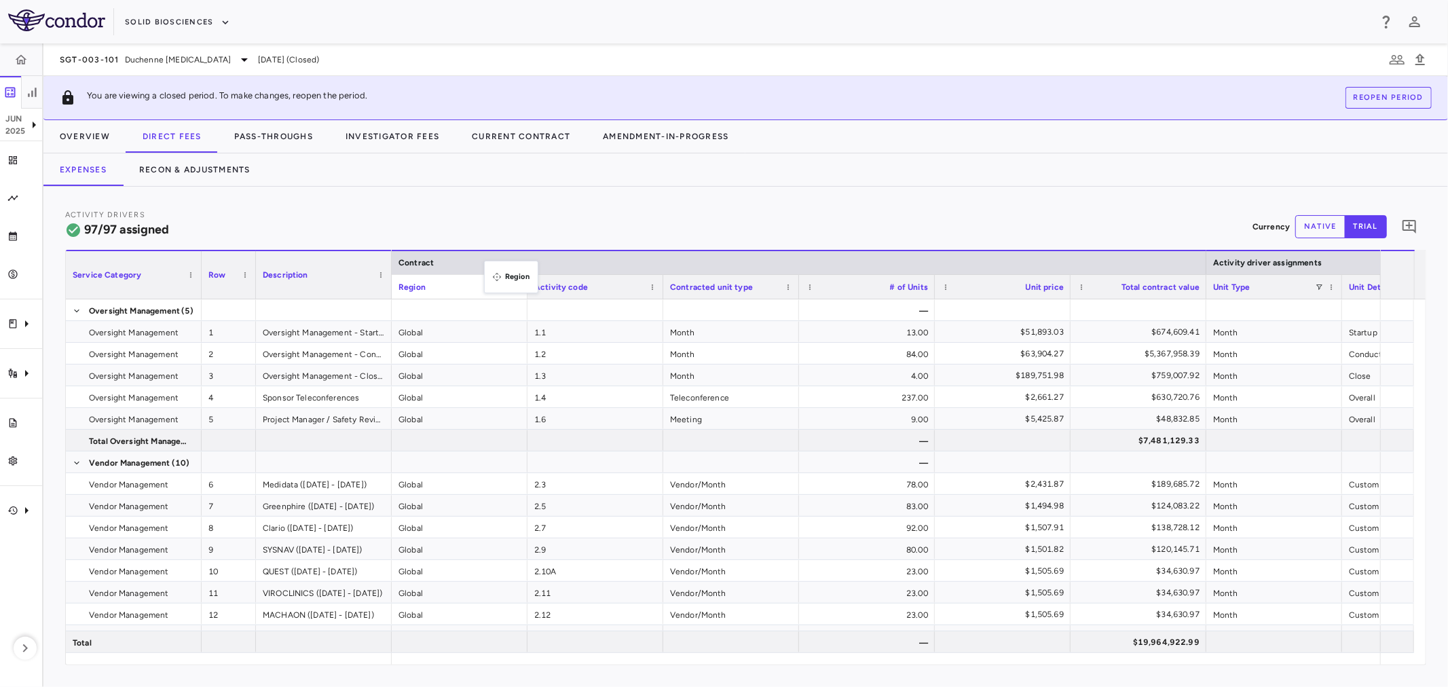
drag, startPoint x: 494, startPoint y: 292, endPoint x: 491, endPoint y: 227, distance: 65.2
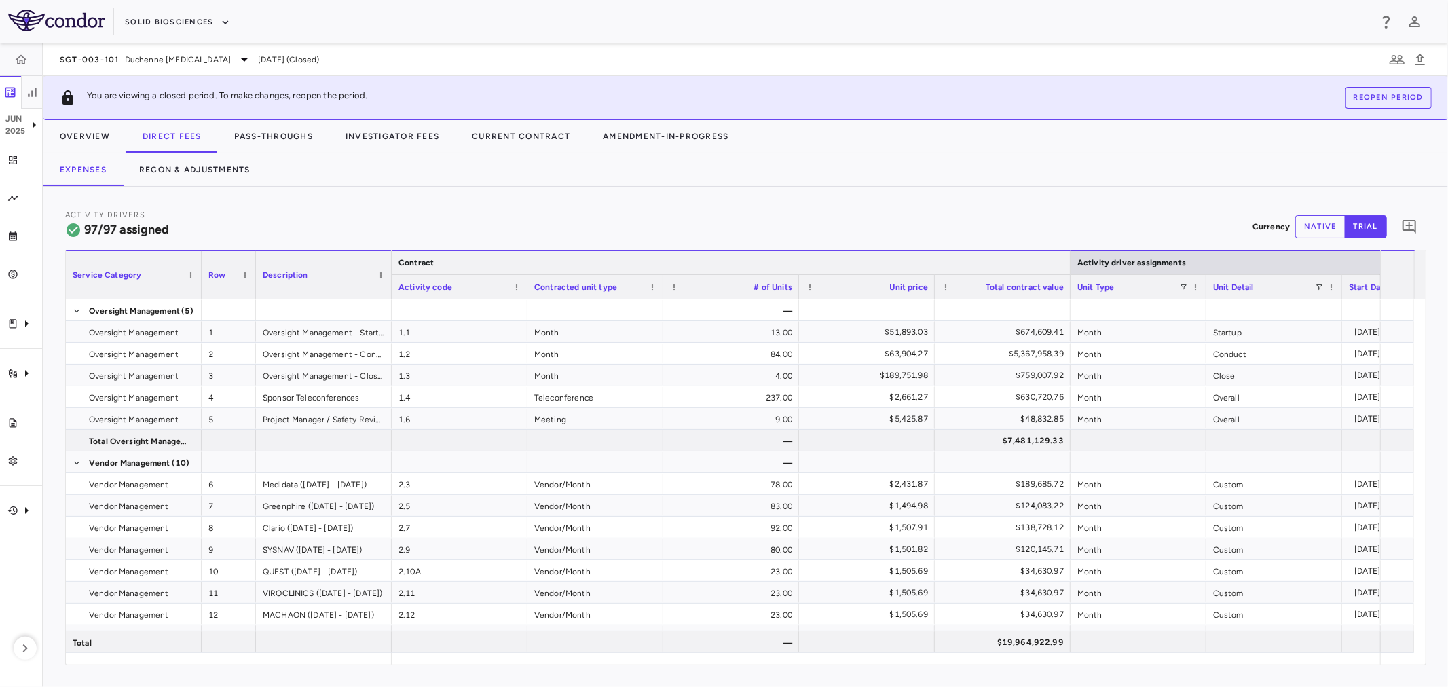
click at [771, 265] on div at bounding box center [1069, 262] width 5 height 23
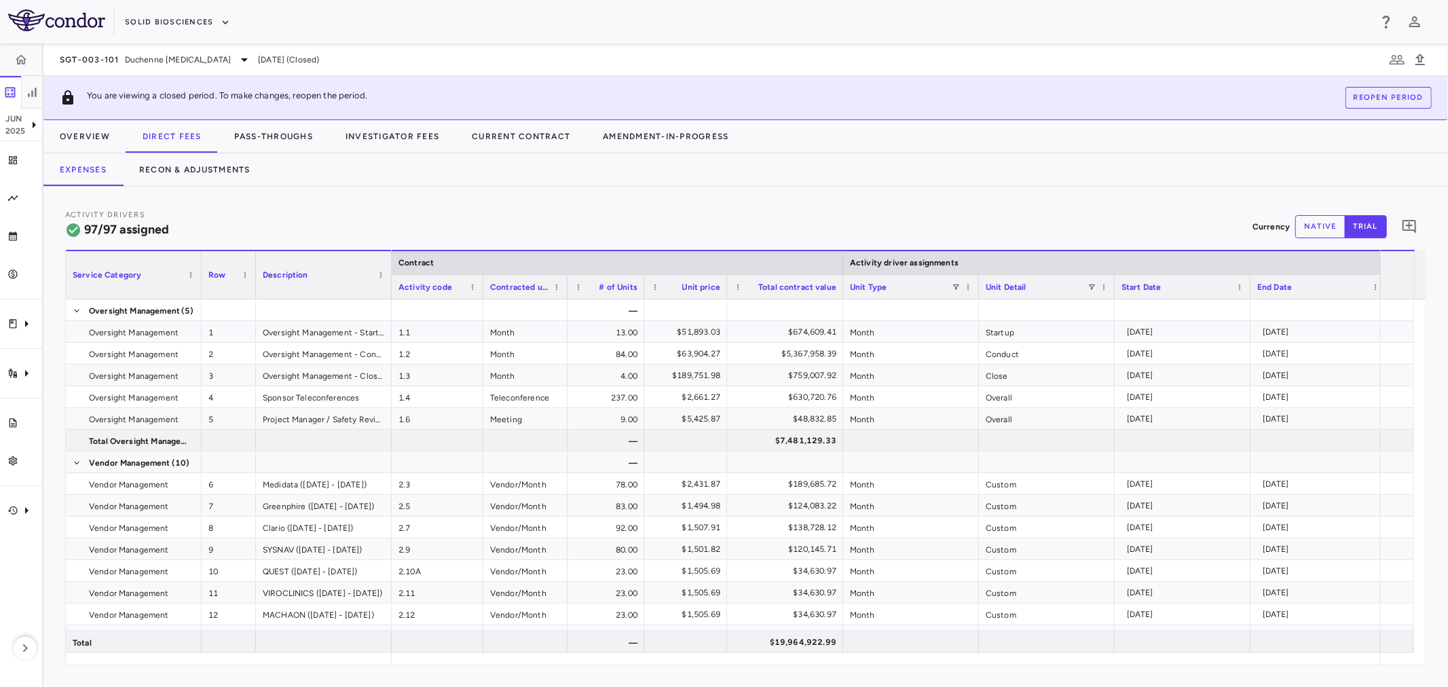
drag, startPoint x: 602, startPoint y: 288, endPoint x: 573, endPoint y: 300, distance: 31.7
click at [566, 296] on div at bounding box center [566, 287] width 5 height 24
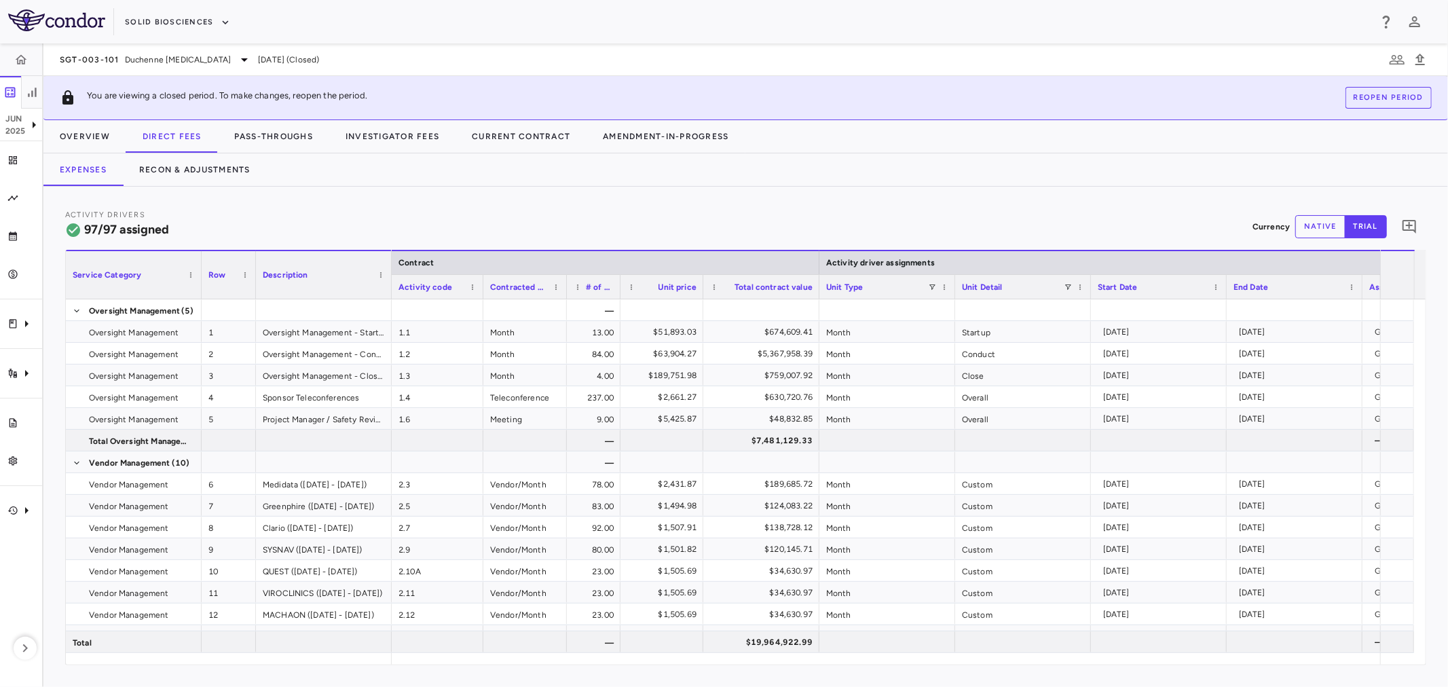
drag, startPoint x: 641, startPoint y: 286, endPoint x: 618, endPoint y: 290, distance: 23.4
click at [618, 290] on div at bounding box center [619, 287] width 5 height 24
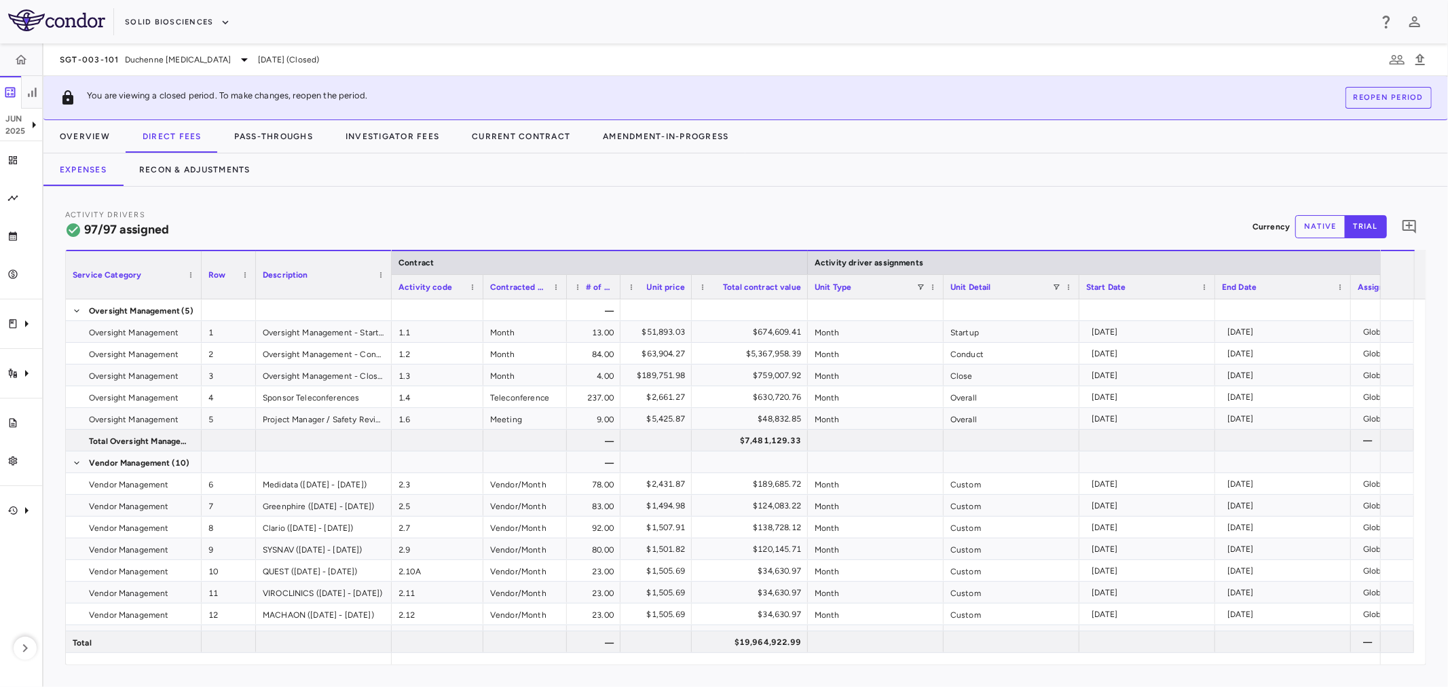
drag, startPoint x: 703, startPoint y: 289, endPoint x: 689, endPoint y: 289, distance: 14.3
click at [689, 289] on div at bounding box center [691, 287] width 5 height 24
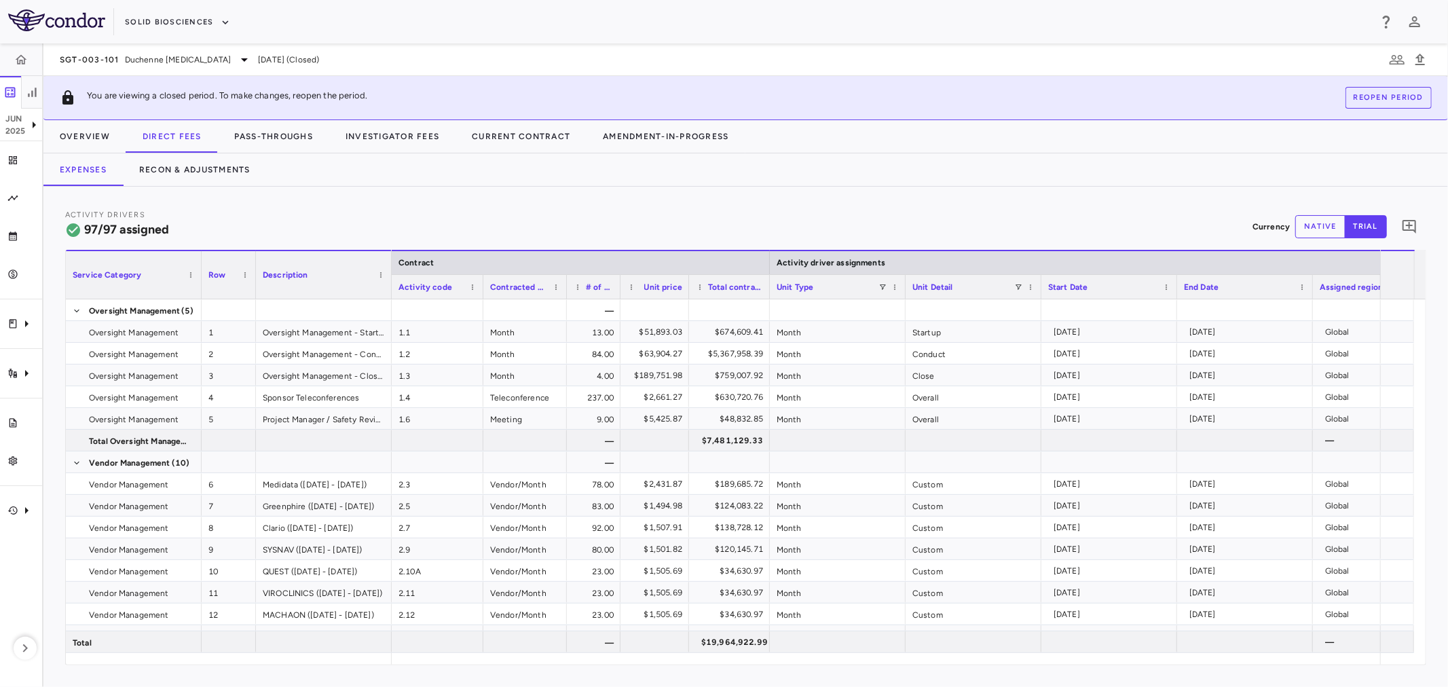
drag, startPoint x: 803, startPoint y: 286, endPoint x: 766, endPoint y: 293, distance: 37.3
click at [767, 293] on div at bounding box center [769, 287] width 5 height 24
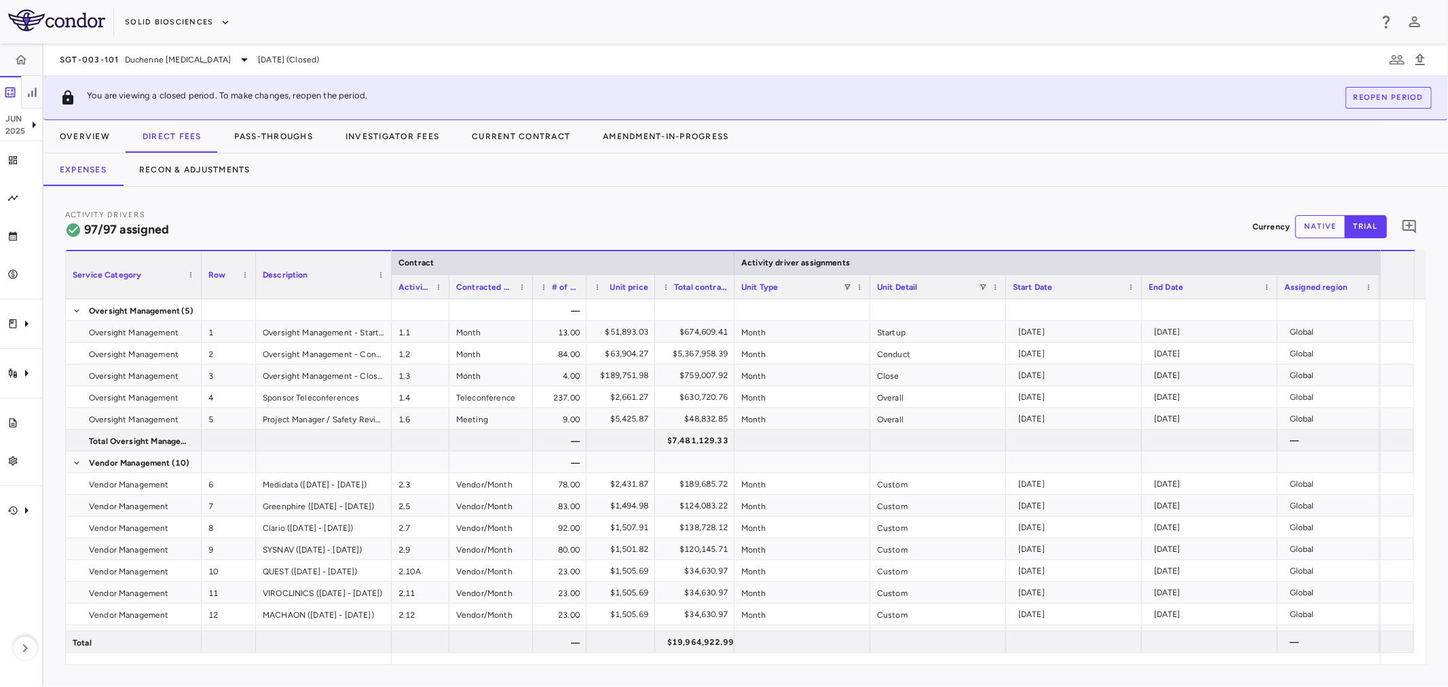
drag, startPoint x: 481, startPoint y: 289, endPoint x: 492, endPoint y: 344, distance: 56.2
click at [447, 290] on div at bounding box center [448, 287] width 5 height 24
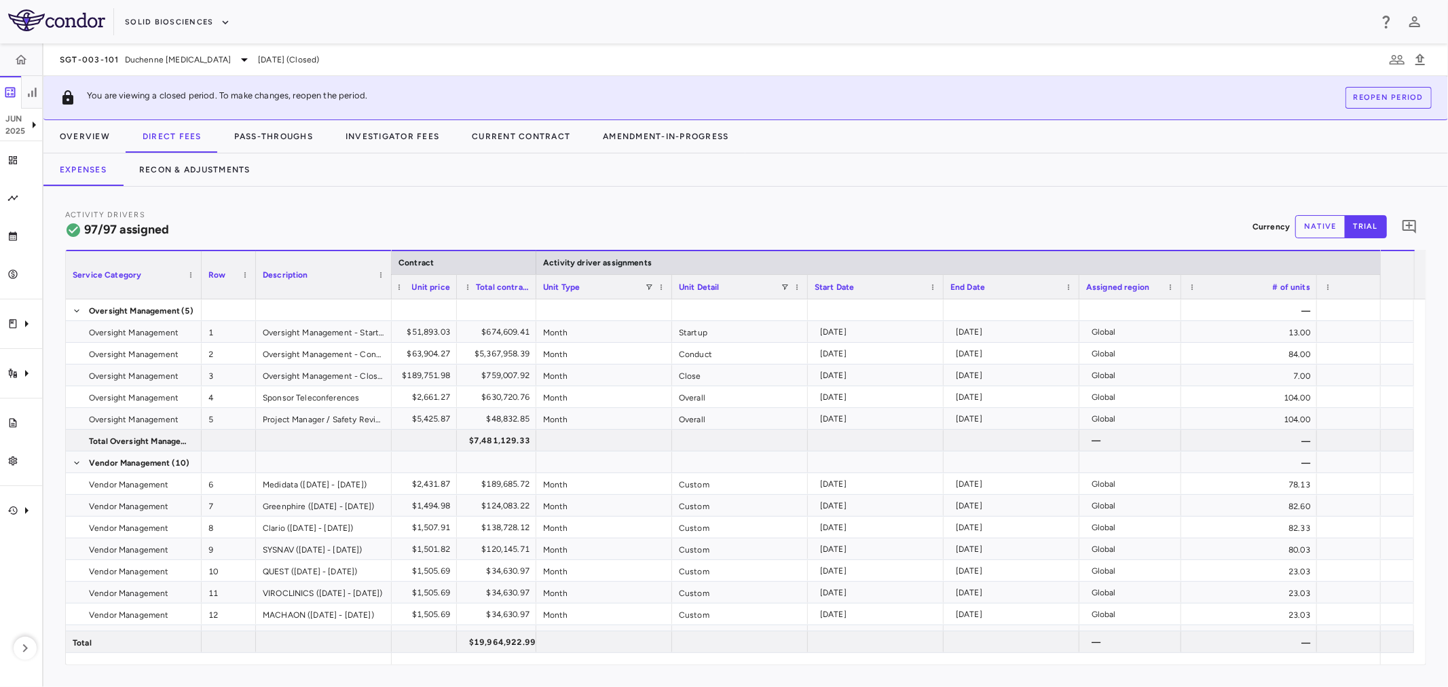
scroll to position [0, 534]
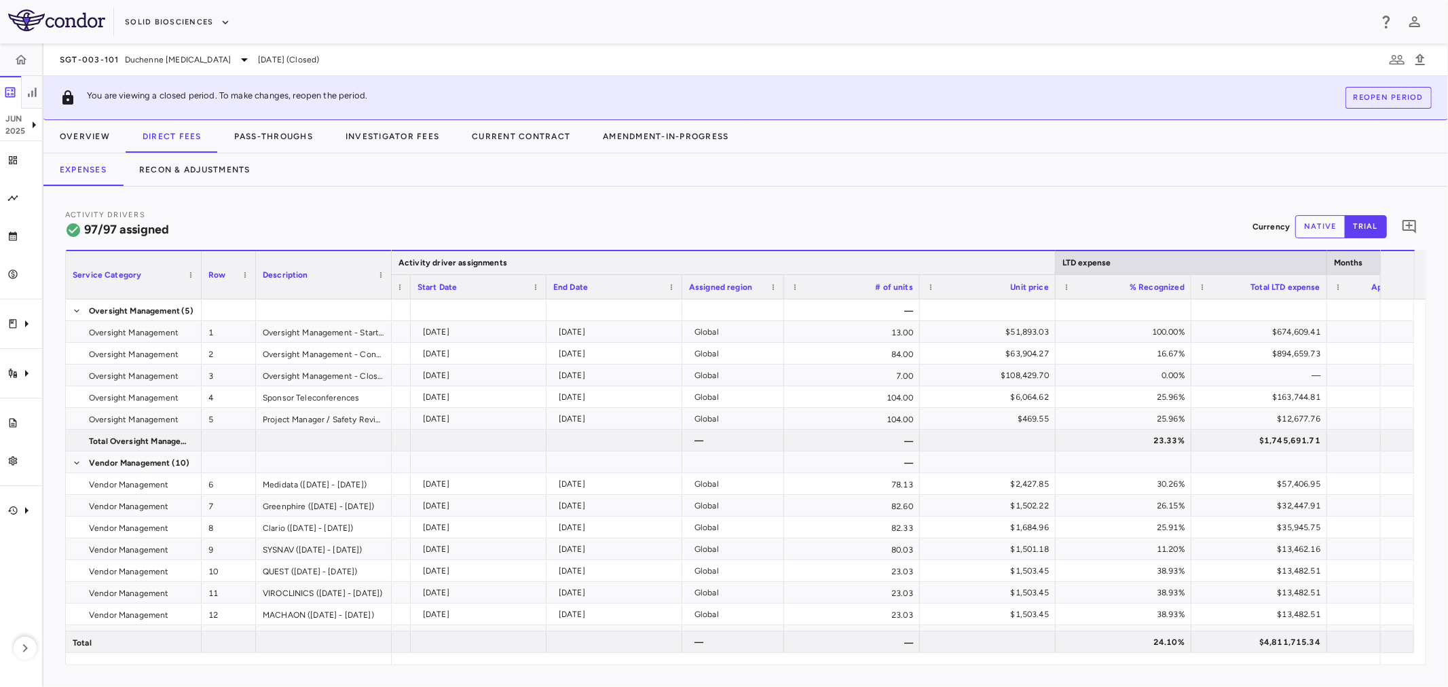
click at [771, 262] on div at bounding box center [1054, 262] width 5 height 23
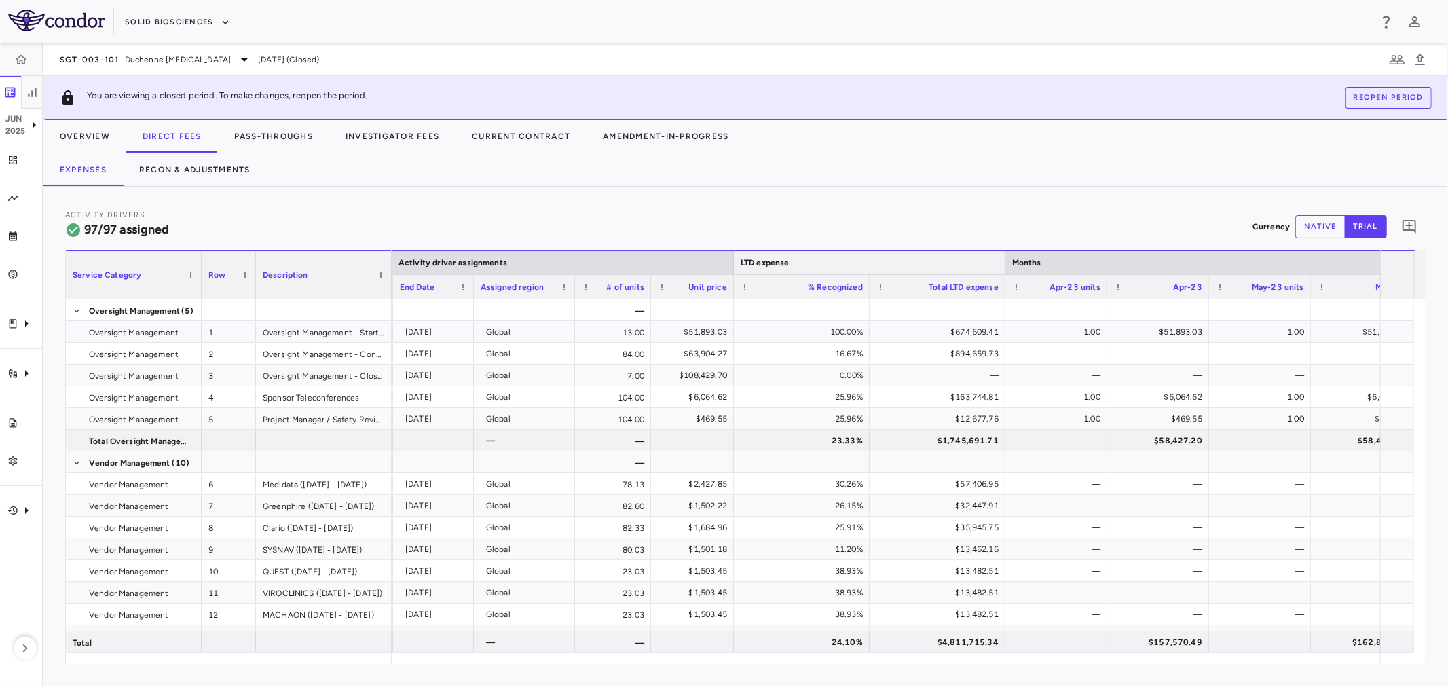
click at [771, 263] on div at bounding box center [1004, 262] width 5 height 23
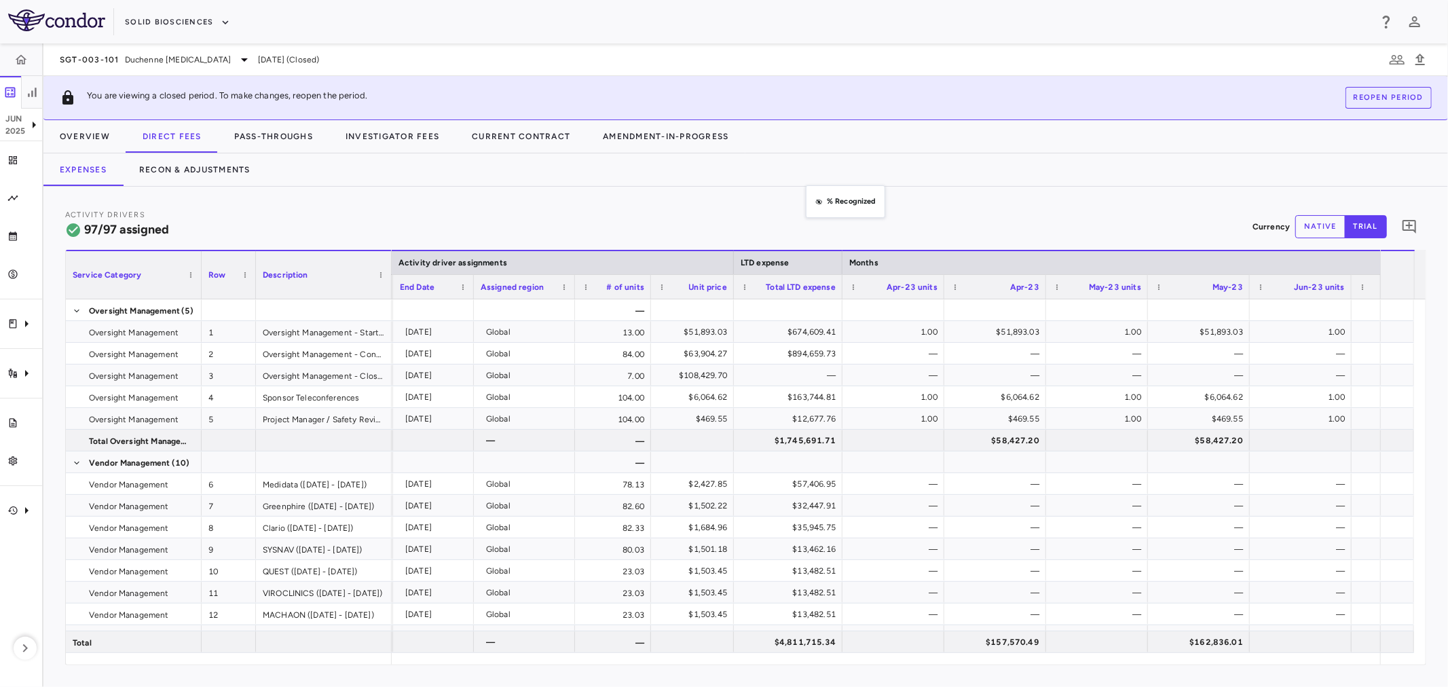
drag, startPoint x: 789, startPoint y: 289, endPoint x: 815, endPoint y: 191, distance: 101.1
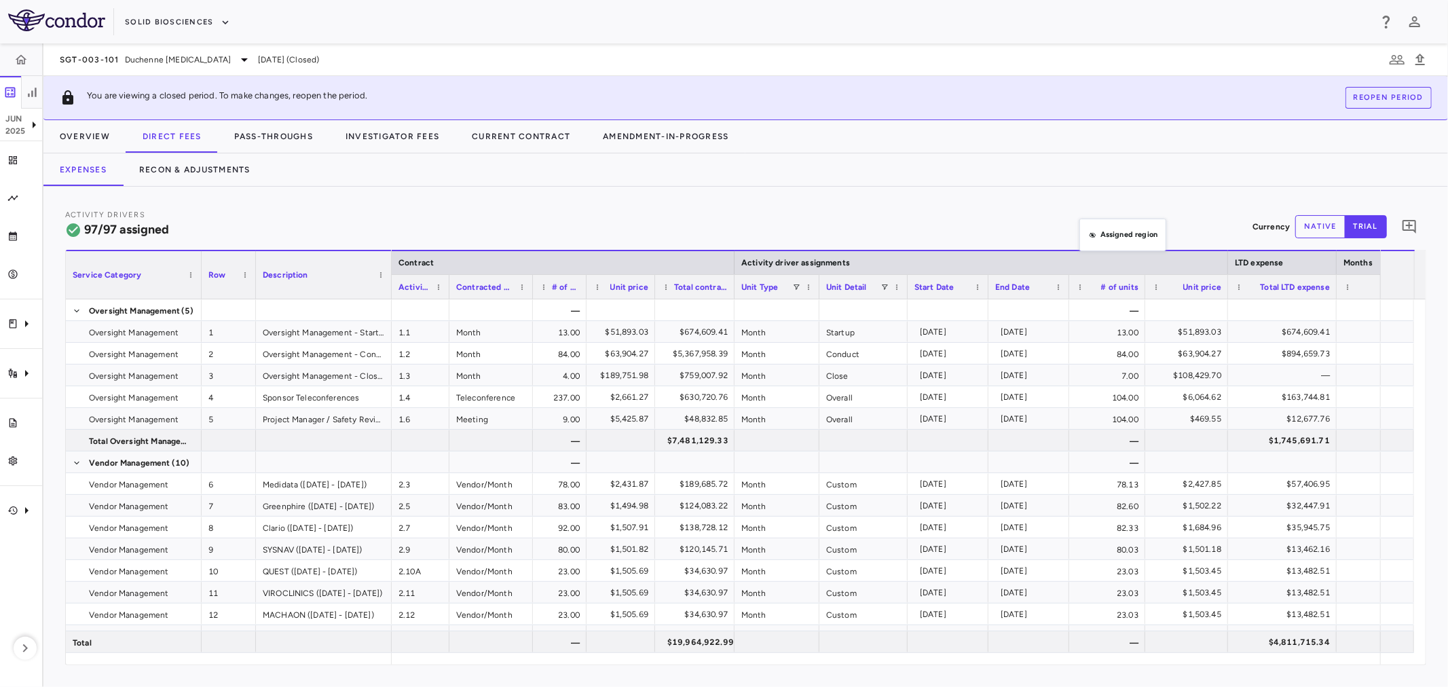
drag, startPoint x: 1082, startPoint y: 281, endPoint x: 1088, endPoint y: 222, distance: 59.4
click at [771, 317] on div at bounding box center [777, 309] width 85 height 21
click at [771, 342] on div "Month" at bounding box center [777, 331] width 85 height 21
click at [771, 343] on div "Month" at bounding box center [777, 353] width 85 height 21
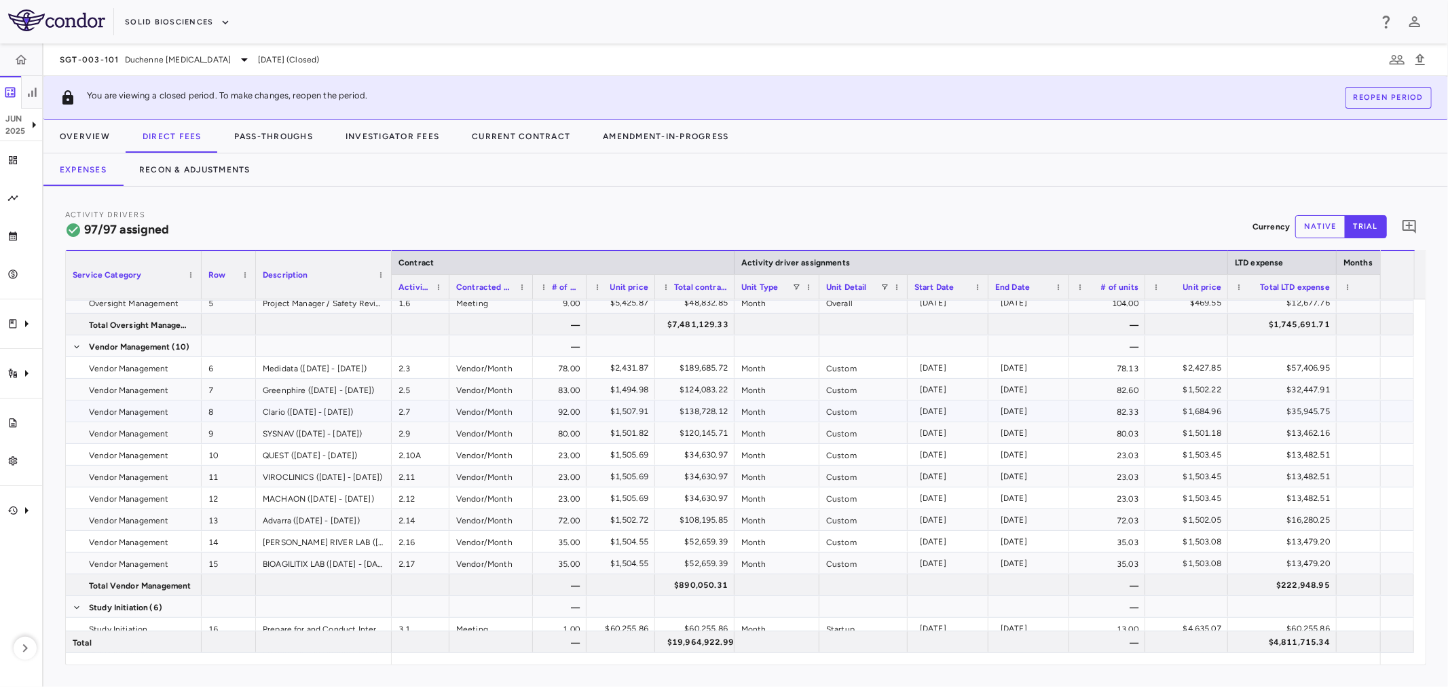
scroll to position [151, 0]
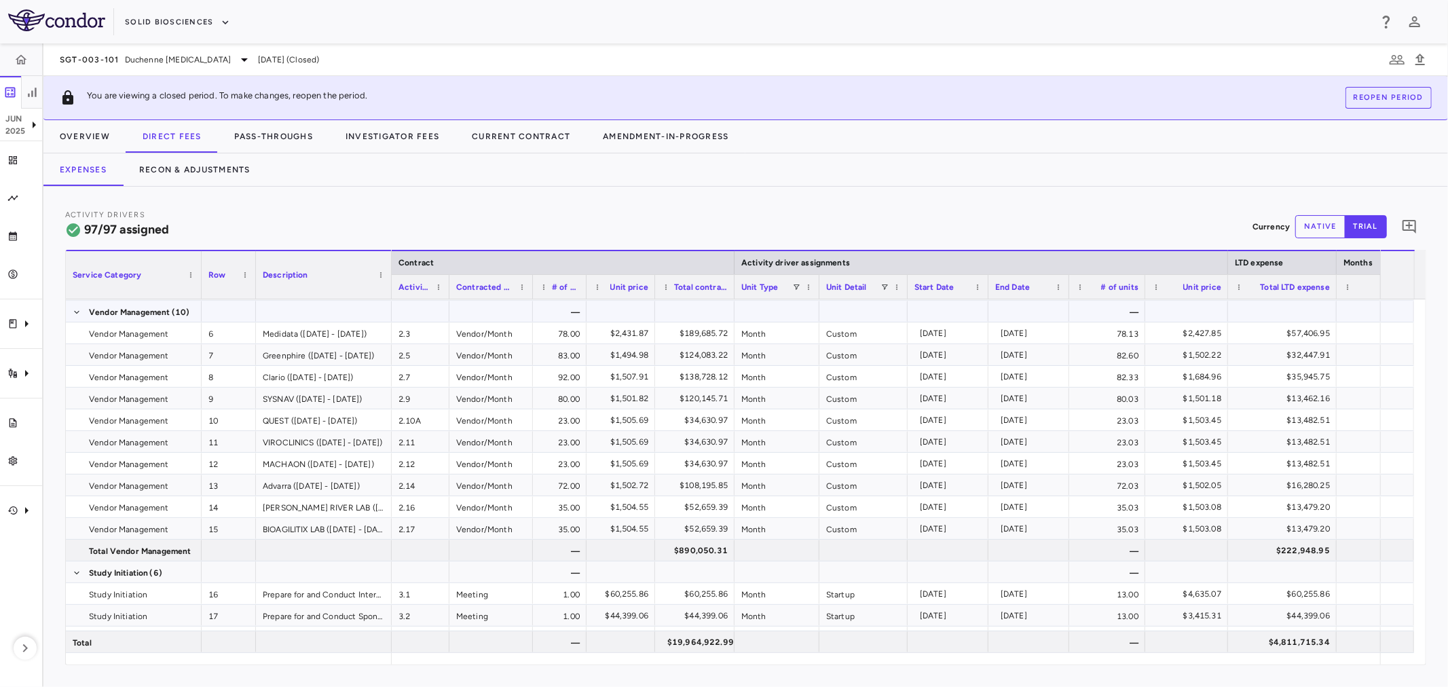
click at [771, 310] on div at bounding box center [777, 311] width 85 height 21
click at [771, 311] on div at bounding box center [948, 311] width 67 height 20
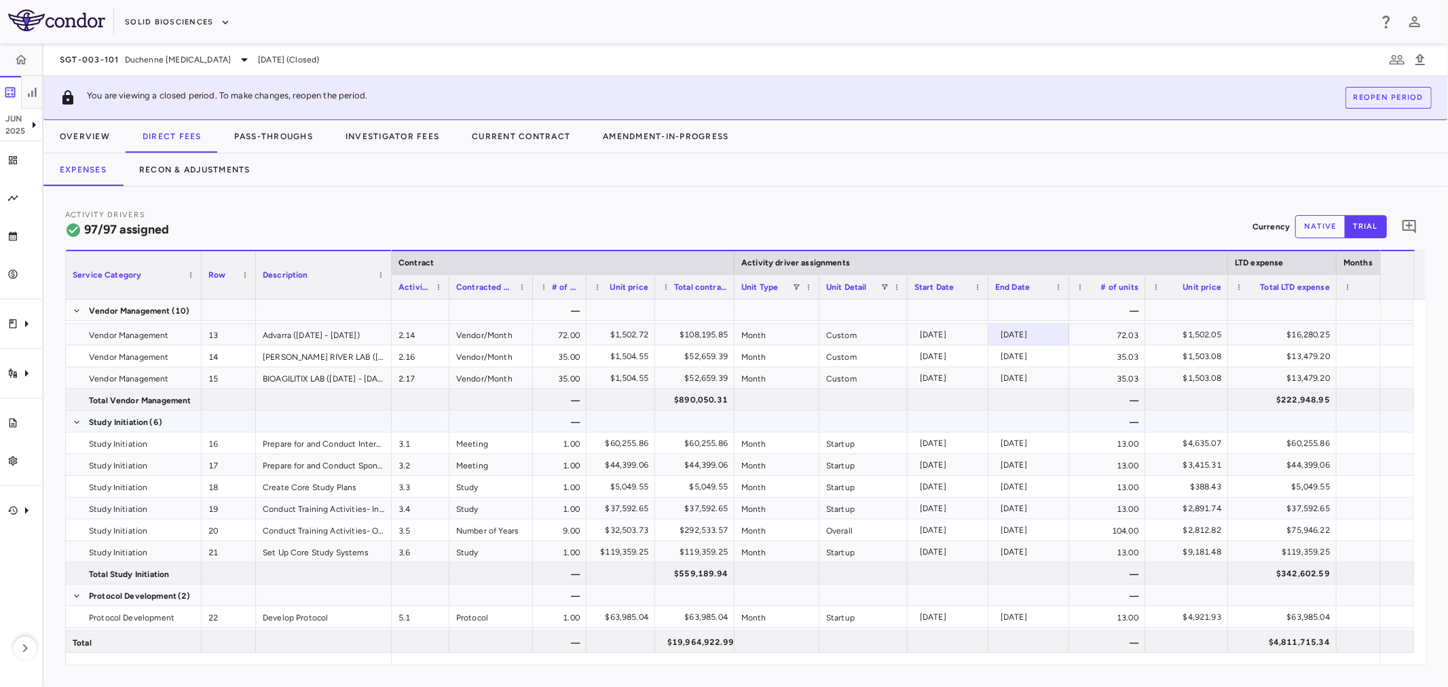
drag, startPoint x: 777, startPoint y: 416, endPoint x: 815, endPoint y: 409, distance: 38.5
click at [771, 416] on div at bounding box center [777, 421] width 85 height 21
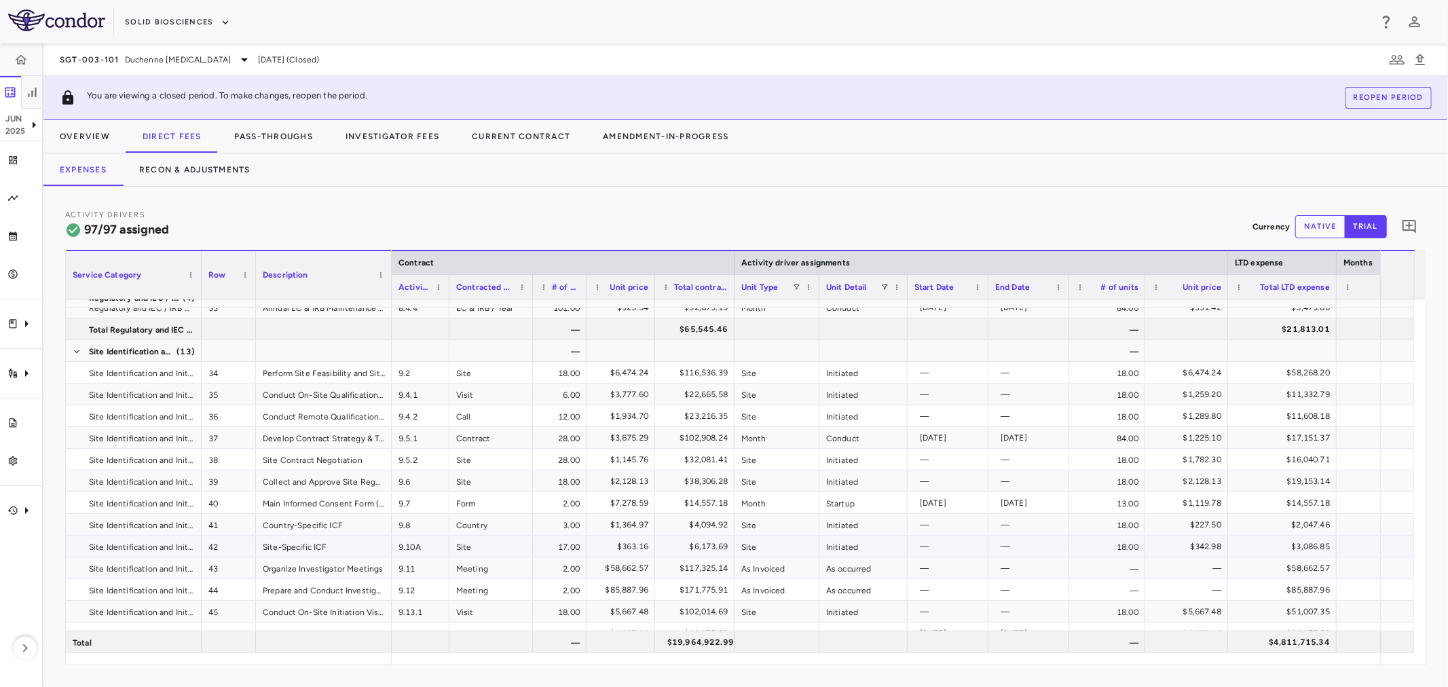
scroll to position [1056, 0]
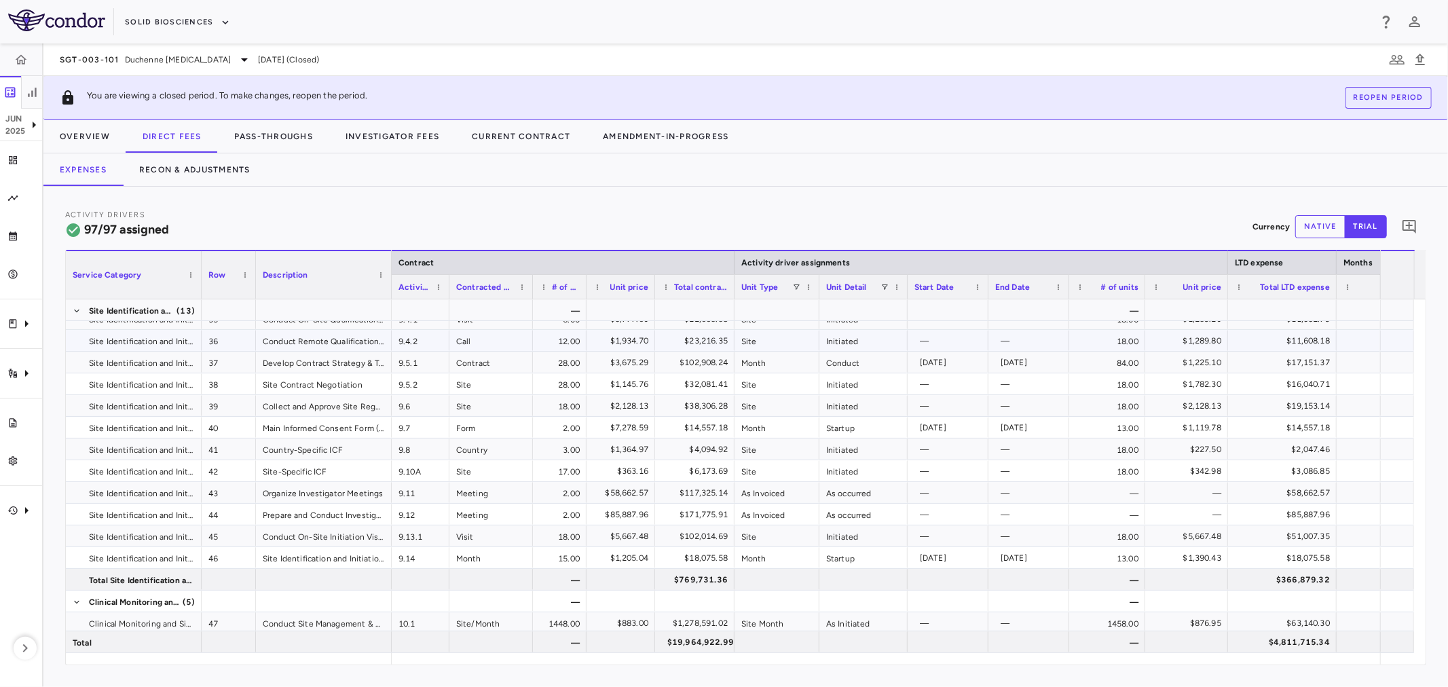
click at [771, 322] on div "Site" at bounding box center [777, 318] width 85 height 21
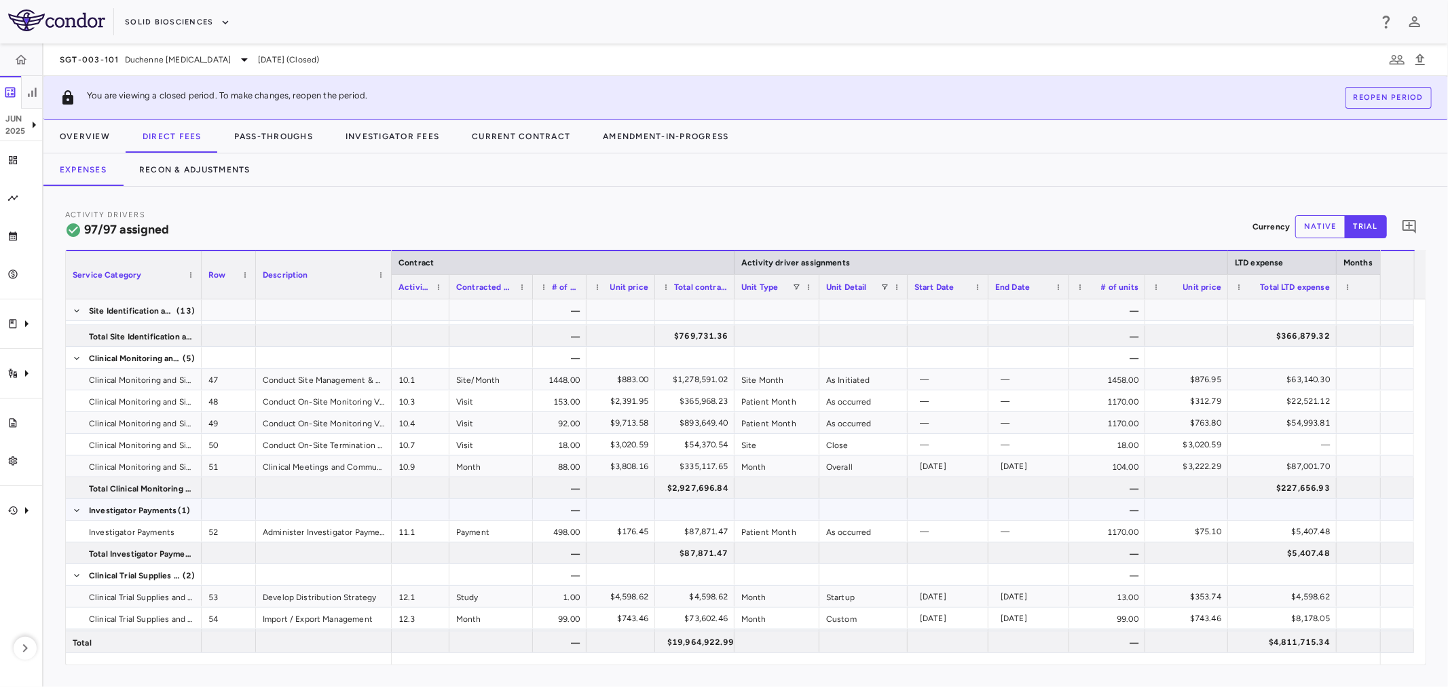
scroll to position [1323, 0]
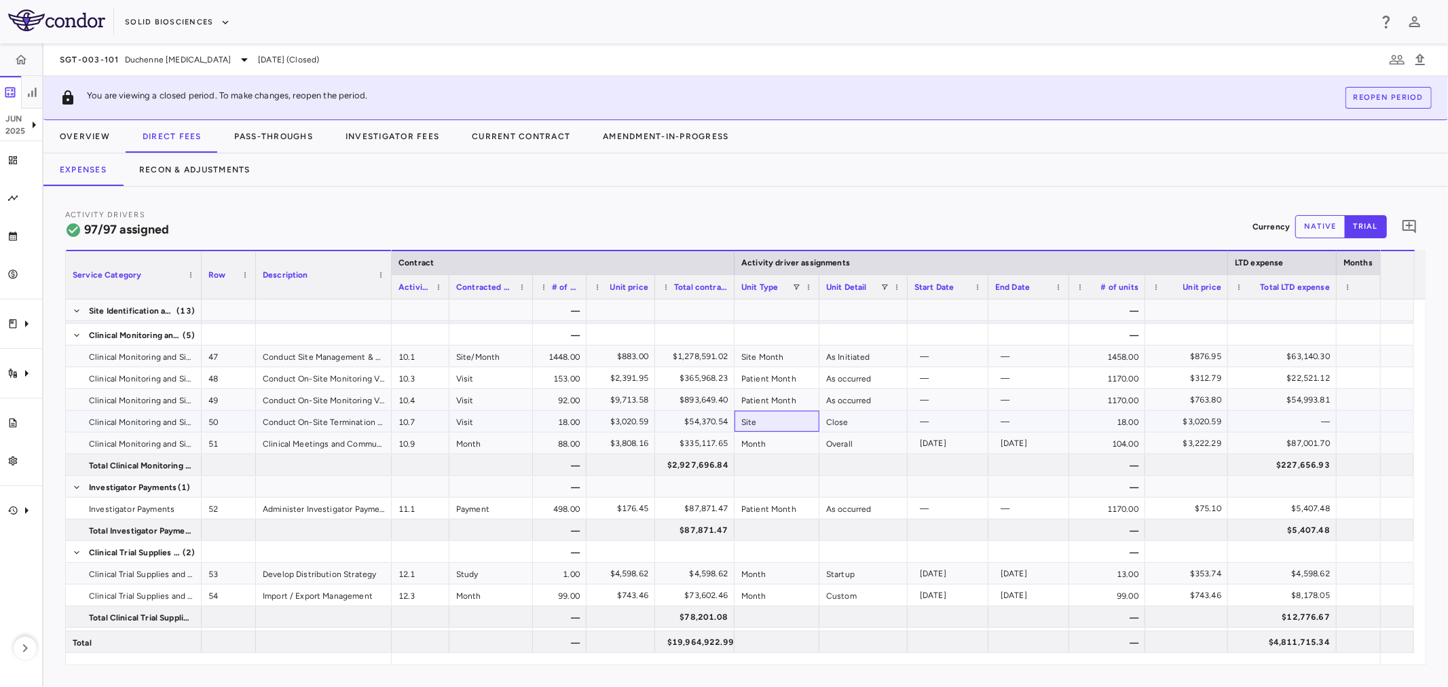
click at [771, 412] on div "Site" at bounding box center [777, 421] width 85 height 21
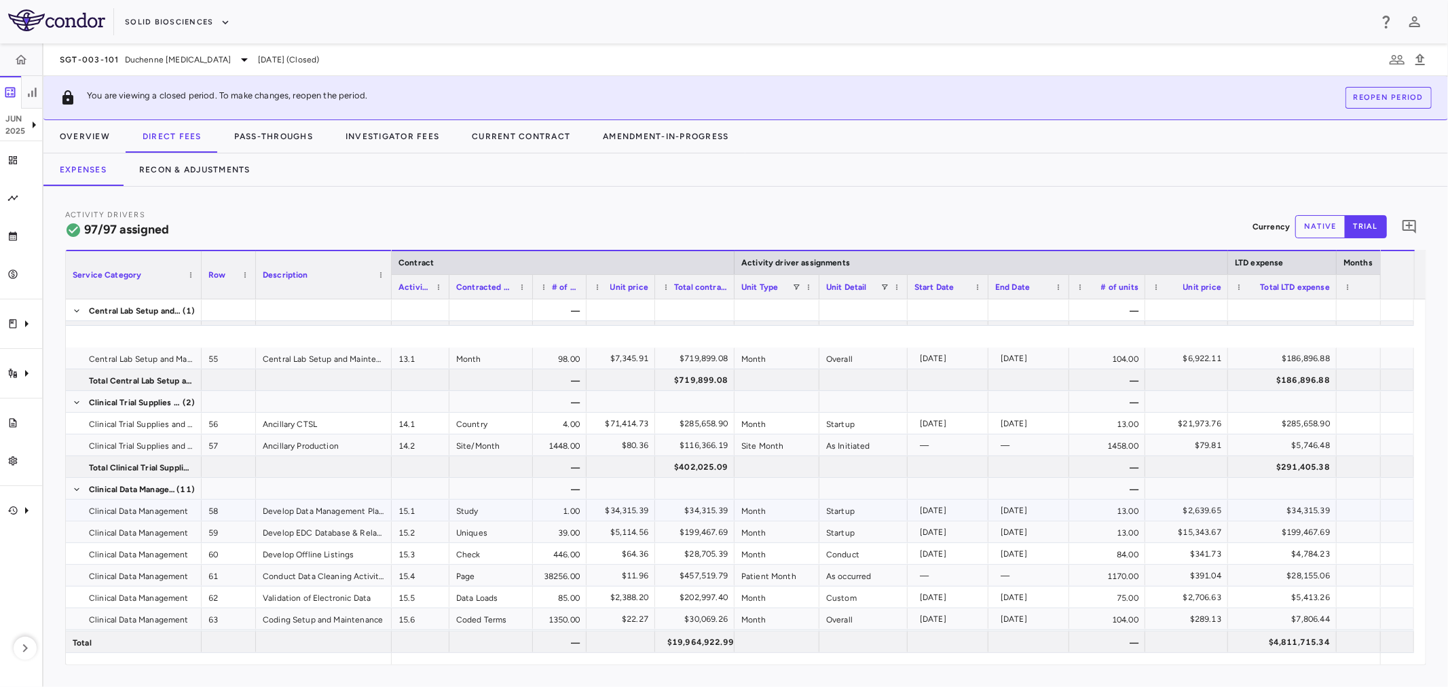
scroll to position [1688, 0]
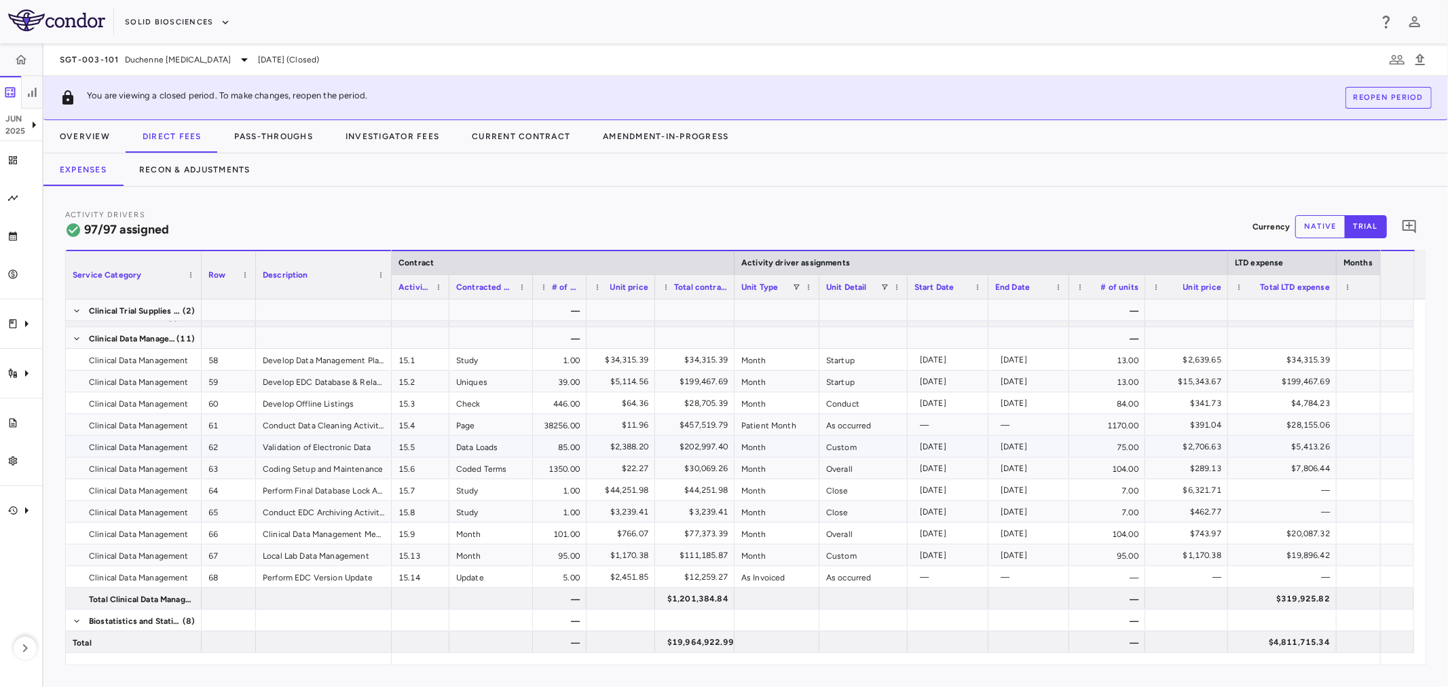
click at [731, 453] on div "$202,997.40" at bounding box center [694, 446] width 79 height 21
click at [771, 448] on div "Month" at bounding box center [777, 446] width 85 height 21
click at [771, 441] on div "Custom" at bounding box center [864, 446] width 88 height 21
click at [771, 560] on div "[DATE]" at bounding box center [951, 556] width 62 height 22
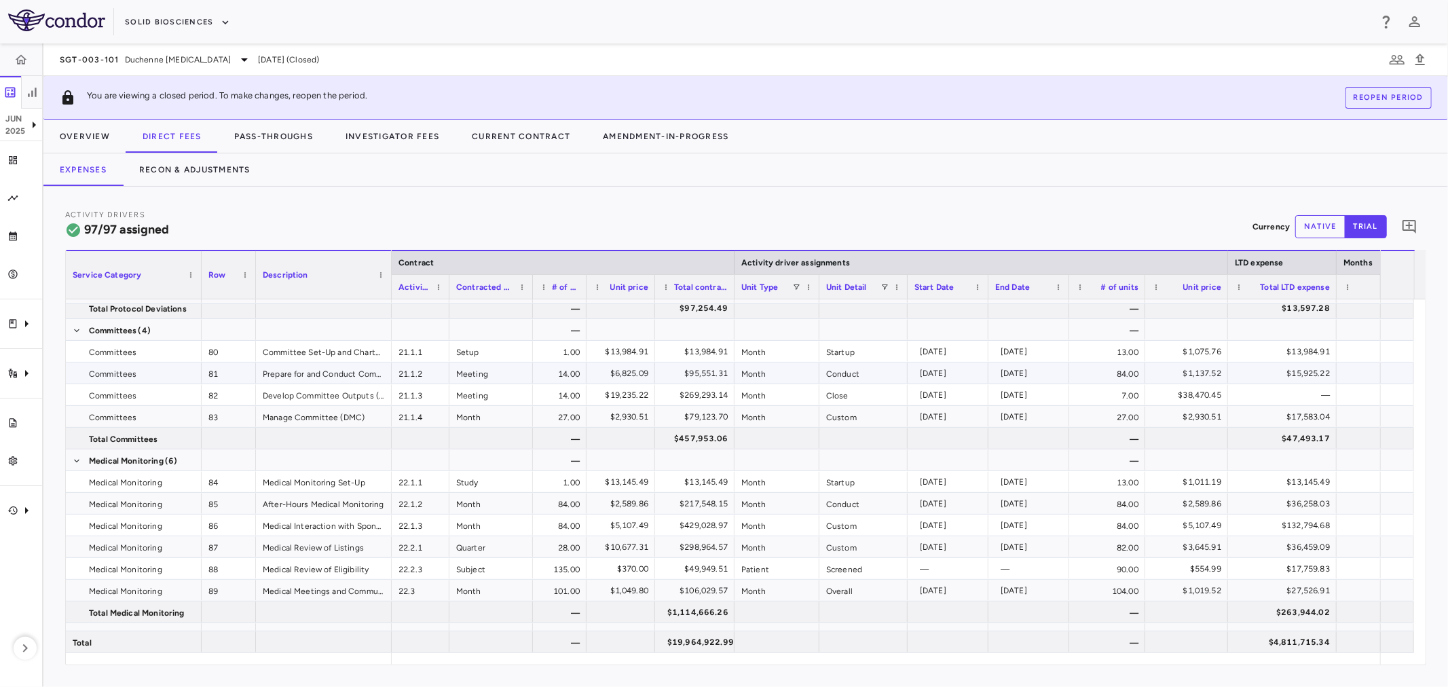
scroll to position [2455, 0]
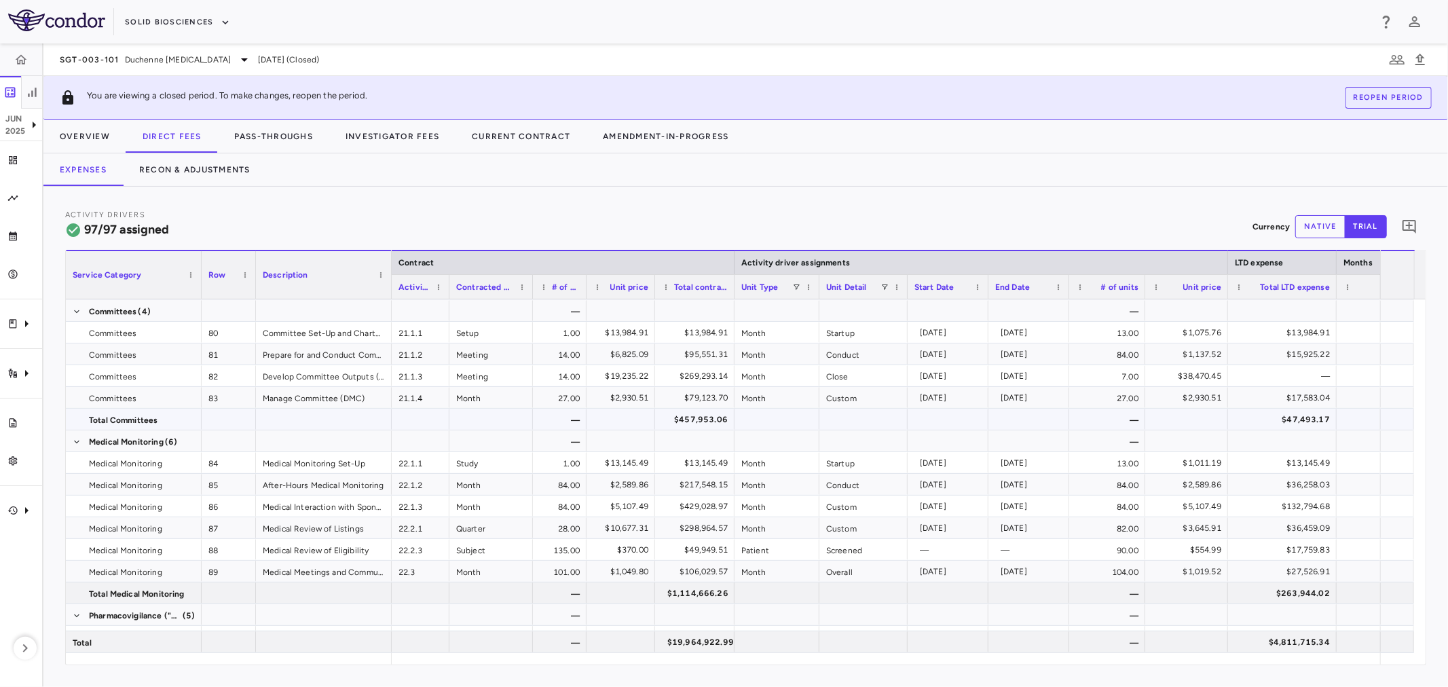
drag, startPoint x: 920, startPoint y: 416, endPoint x: 947, endPoint y: 397, distance: 33.2
click at [771, 416] on div at bounding box center [948, 419] width 67 height 20
click at [771, 395] on div "[DATE]" at bounding box center [951, 398] width 62 height 22
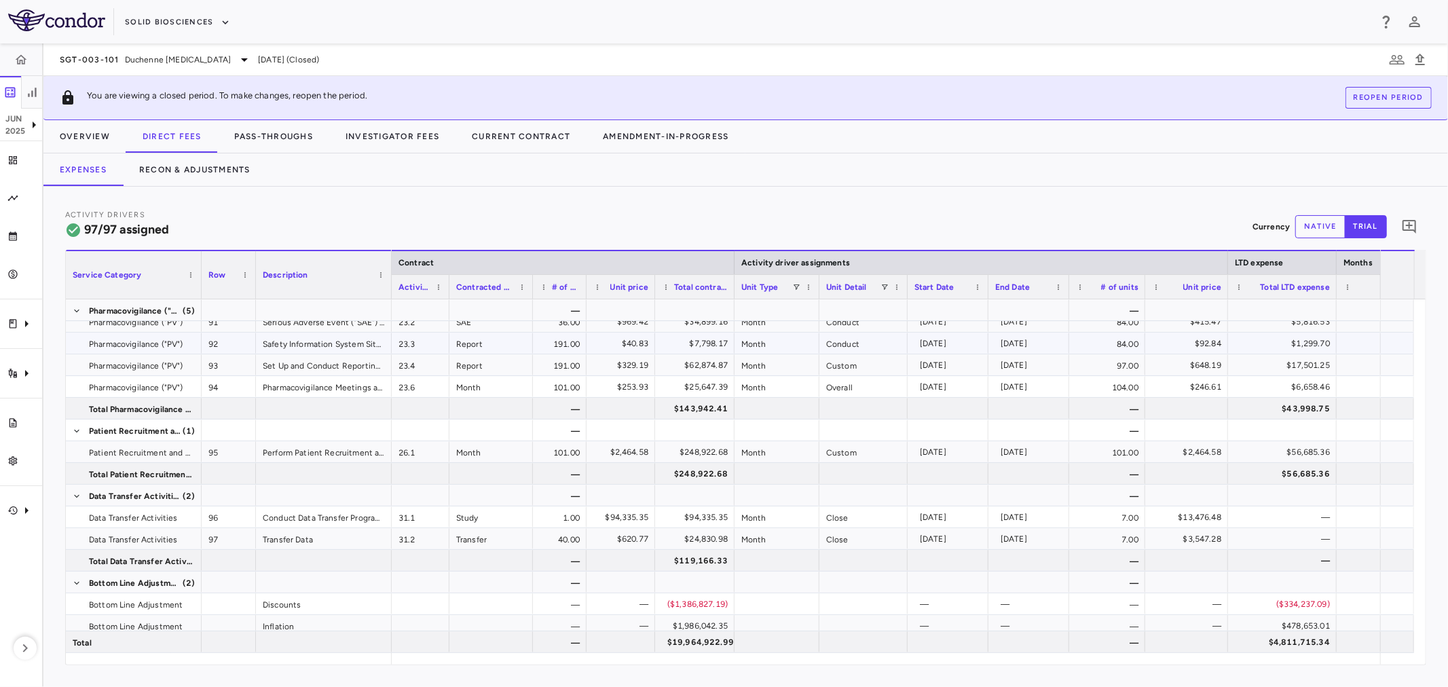
scroll to position [2819, 0]
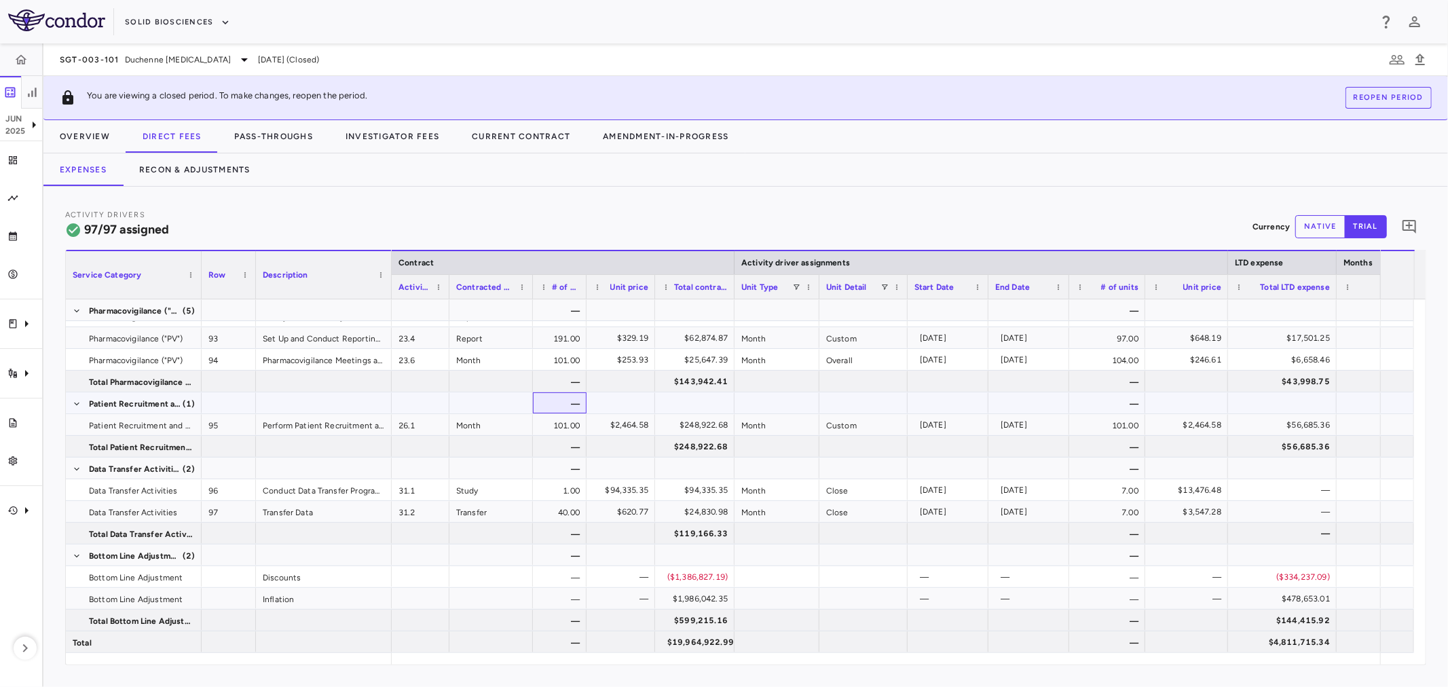
click at [581, 405] on div "—" at bounding box center [560, 402] width 54 height 21
